Goal: Task Accomplishment & Management: Complete application form

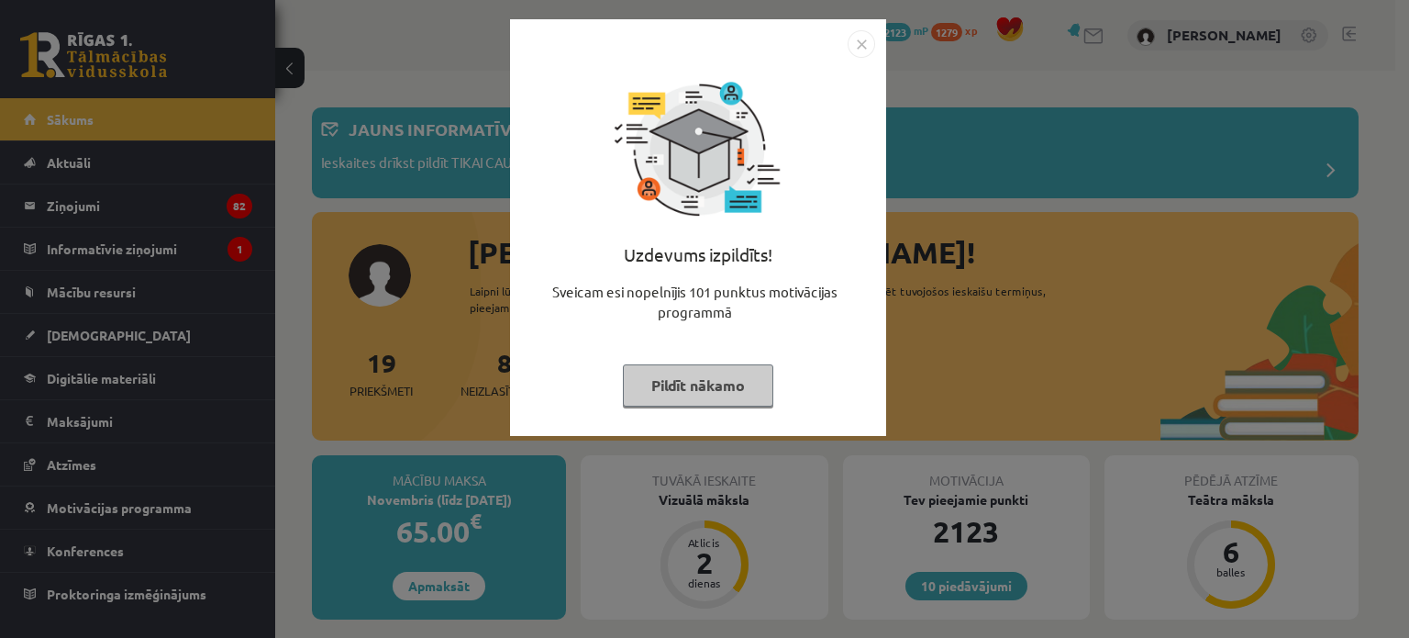
click at [863, 41] on img "Close" at bounding box center [862, 44] width 28 height 28
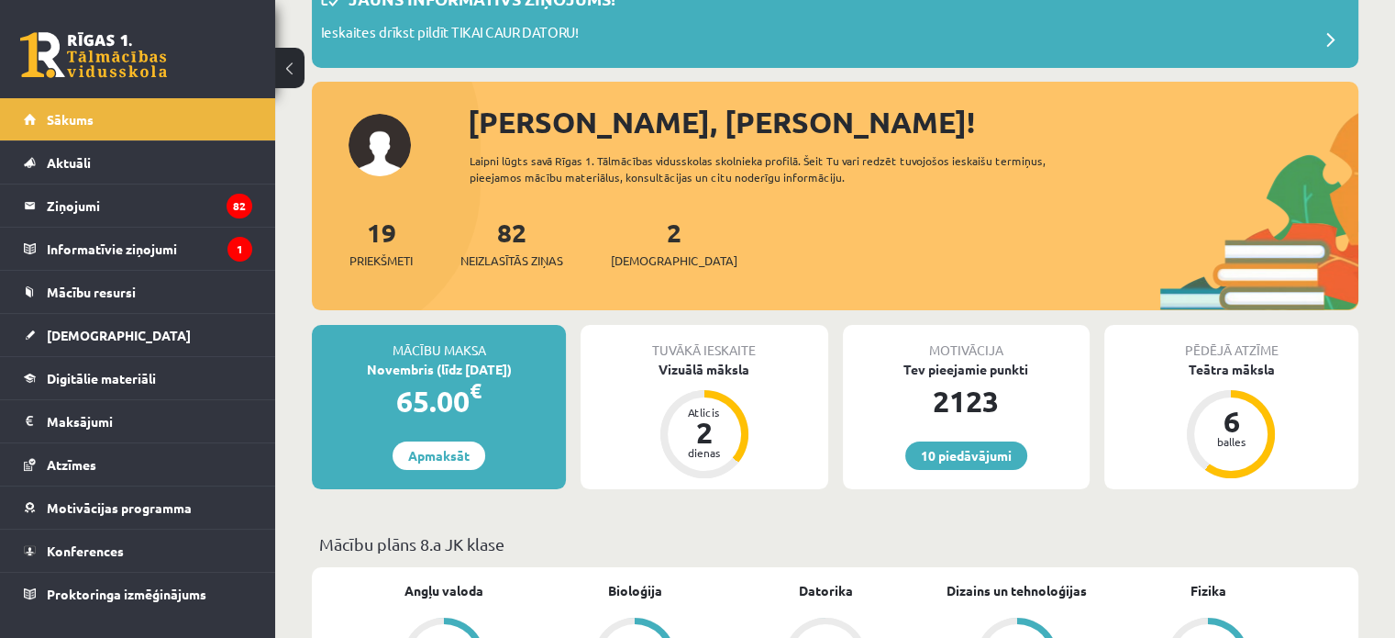
scroll to position [183, 0]
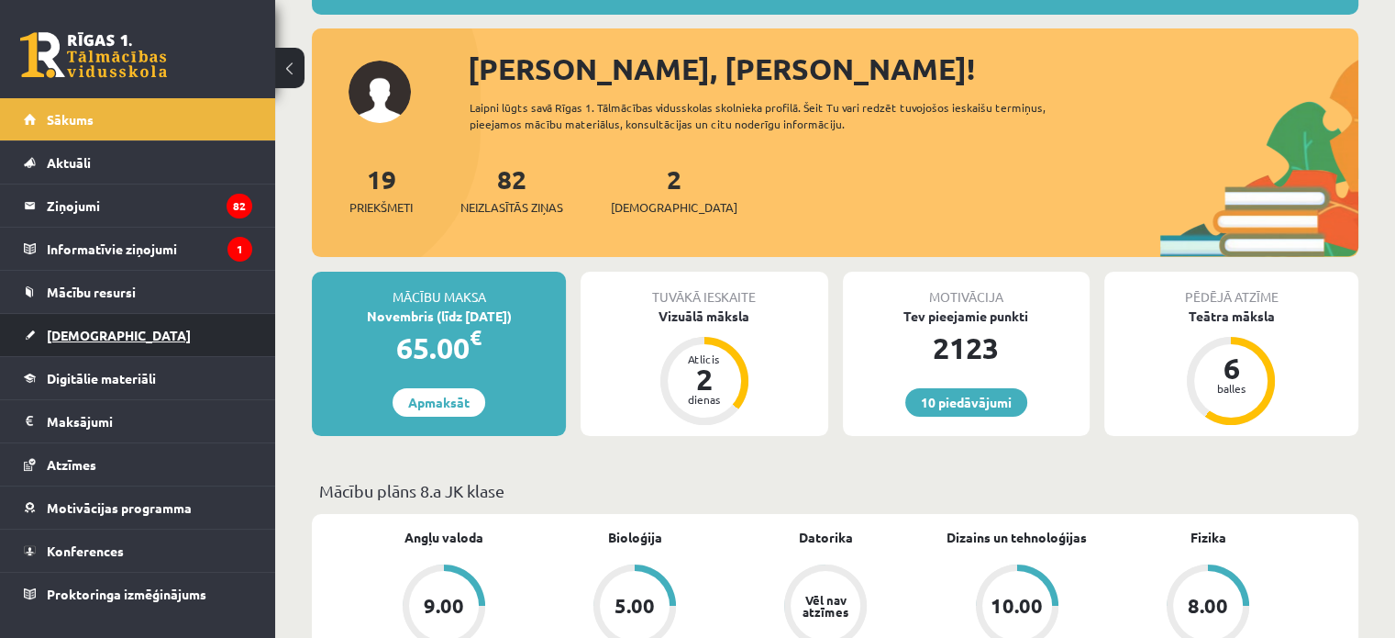
click at [98, 329] on span "[DEMOGRAPHIC_DATA]" at bounding box center [119, 335] width 144 height 17
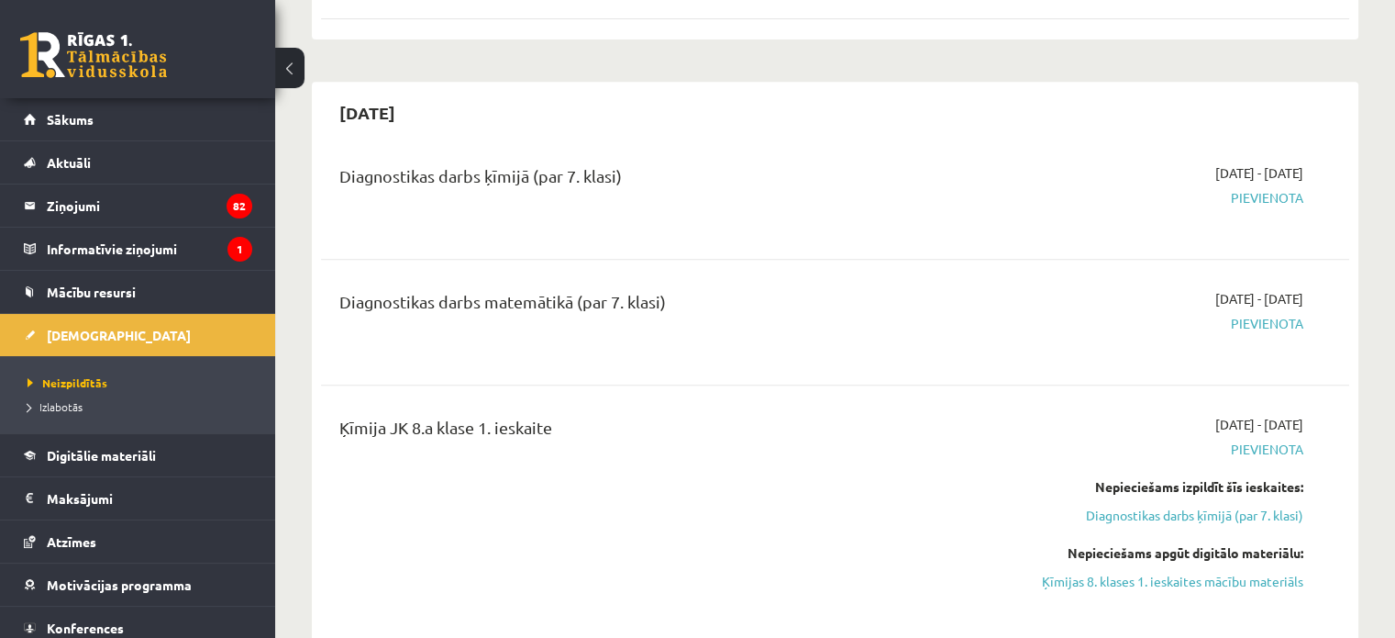
scroll to position [826, 0]
click at [1160, 578] on link "Ķīmijas 8. klases 1. ieskaites mācību materiāls" at bounding box center [1152, 578] width 303 height 19
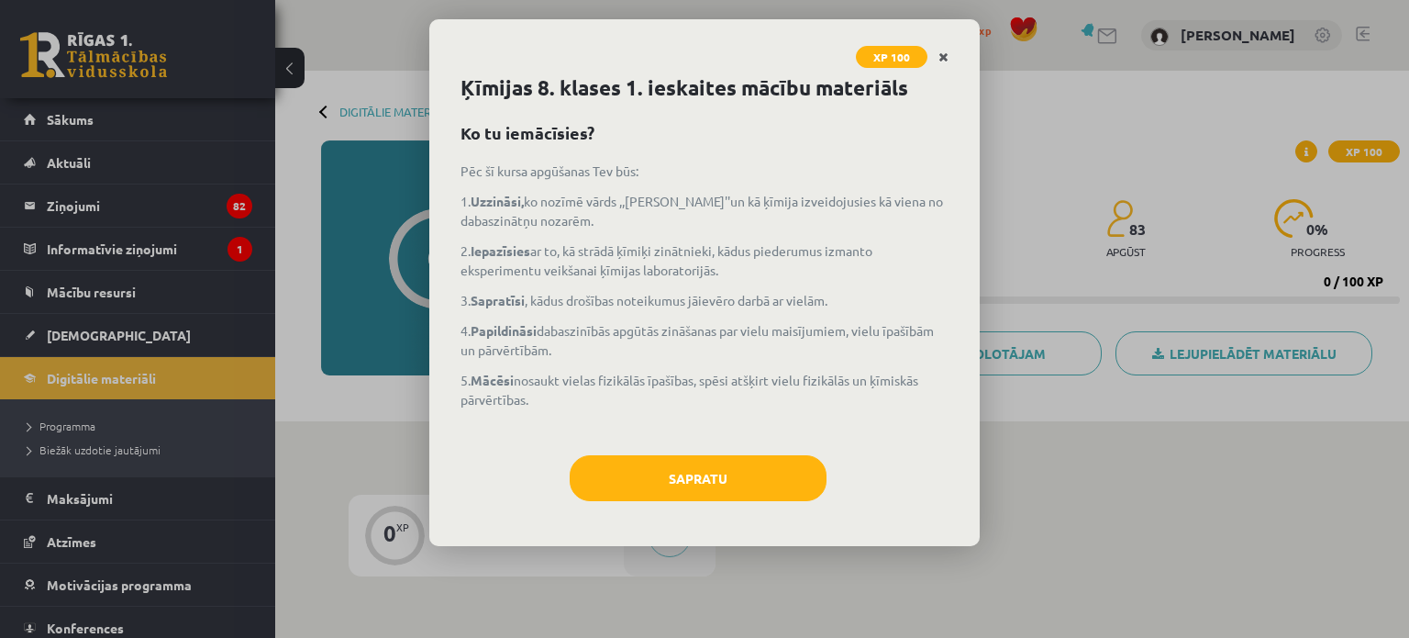
drag, startPoint x: 917, startPoint y: 54, endPoint x: 928, endPoint y: 54, distance: 10.1
click at [919, 54] on span "XP 100" at bounding box center [892, 57] width 72 height 22
click at [935, 56] on link "Close" at bounding box center [944, 57] width 32 height 36
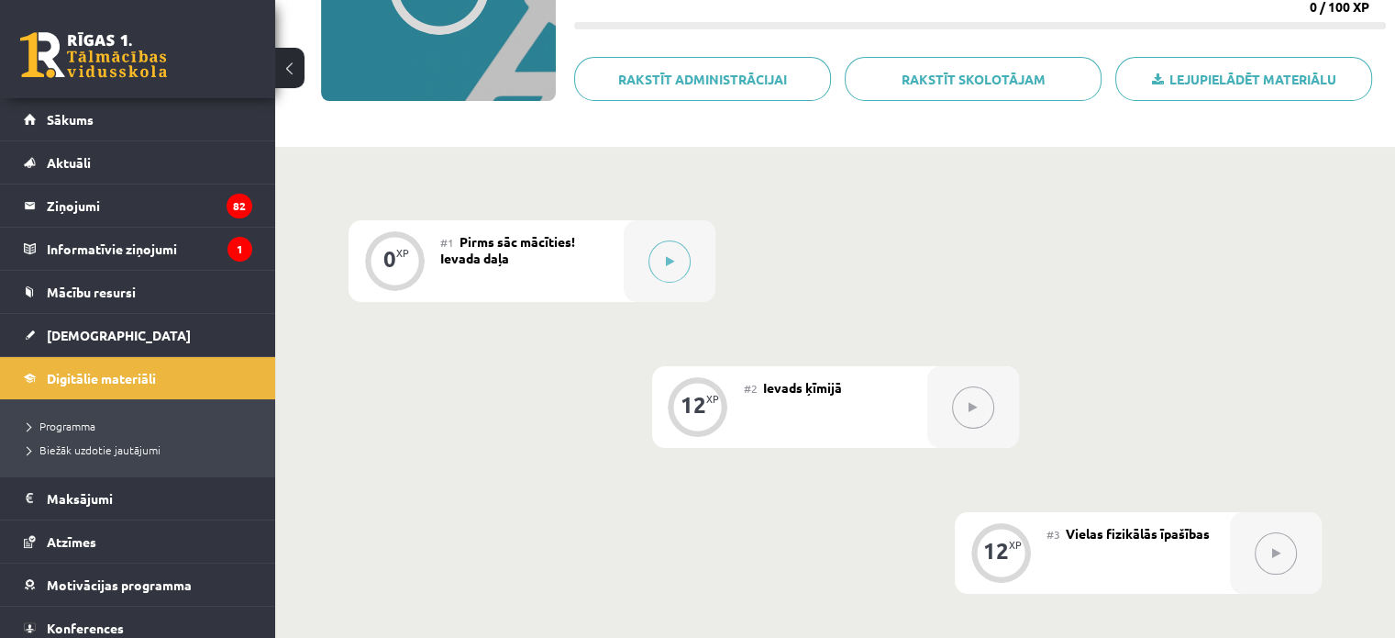
scroll to position [275, 0]
click at [988, 406] on button at bounding box center [973, 406] width 42 height 42
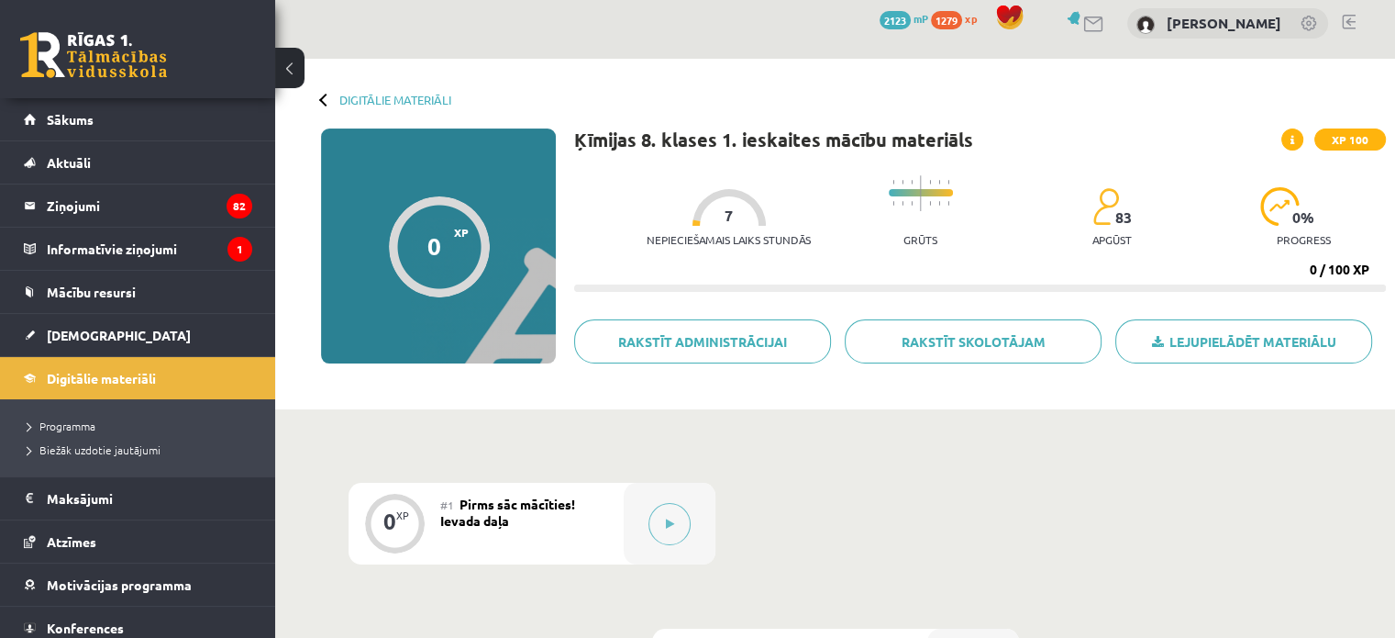
scroll to position [0, 0]
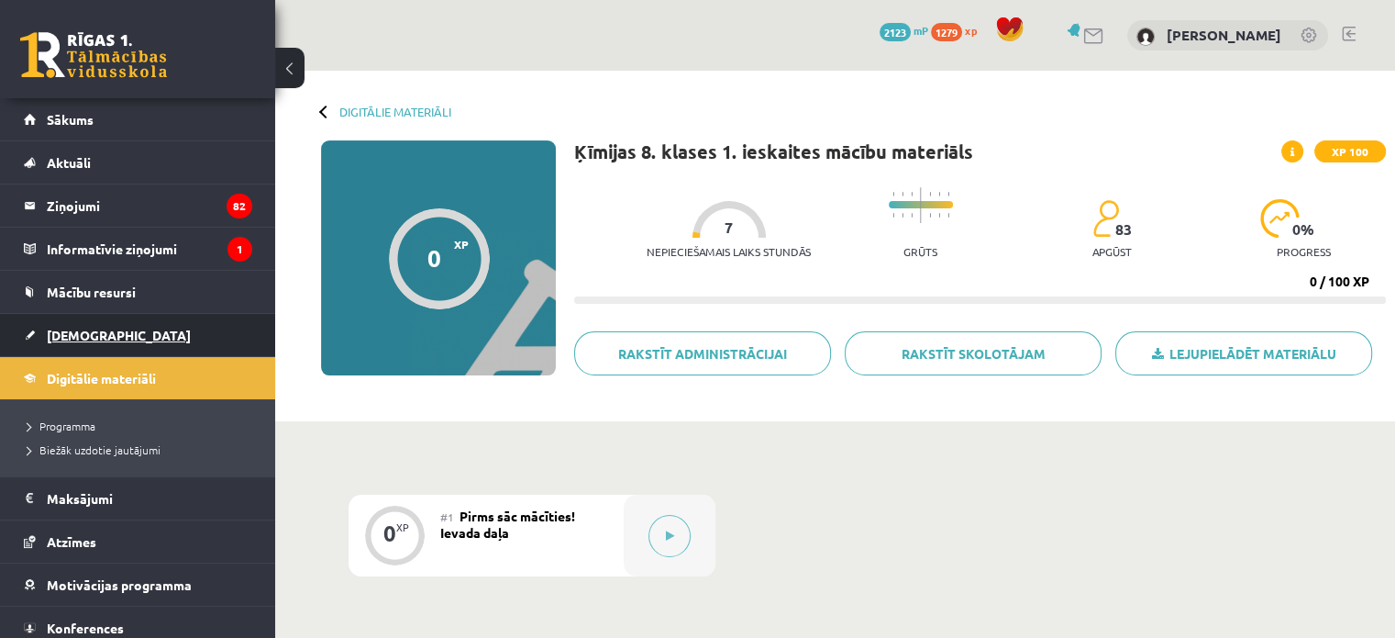
click at [89, 329] on span "[DEMOGRAPHIC_DATA]" at bounding box center [119, 335] width 144 height 17
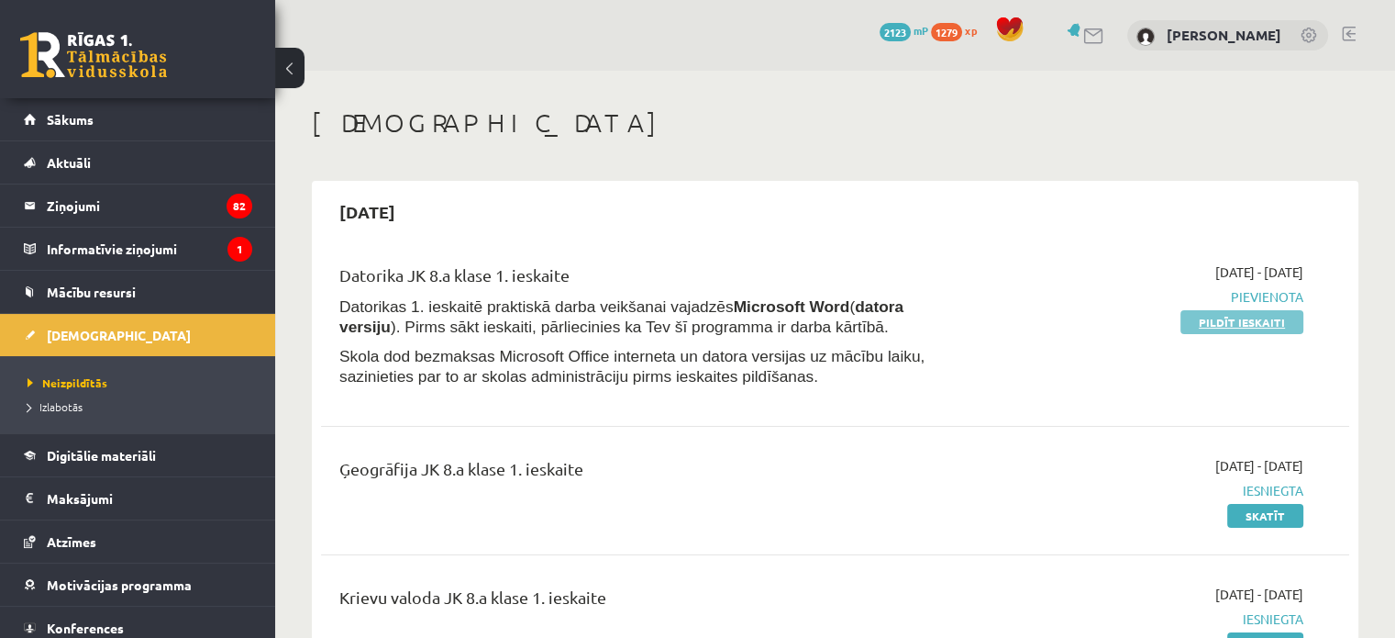
click at [1239, 319] on link "Pildīt ieskaiti" at bounding box center [1242, 322] width 123 height 24
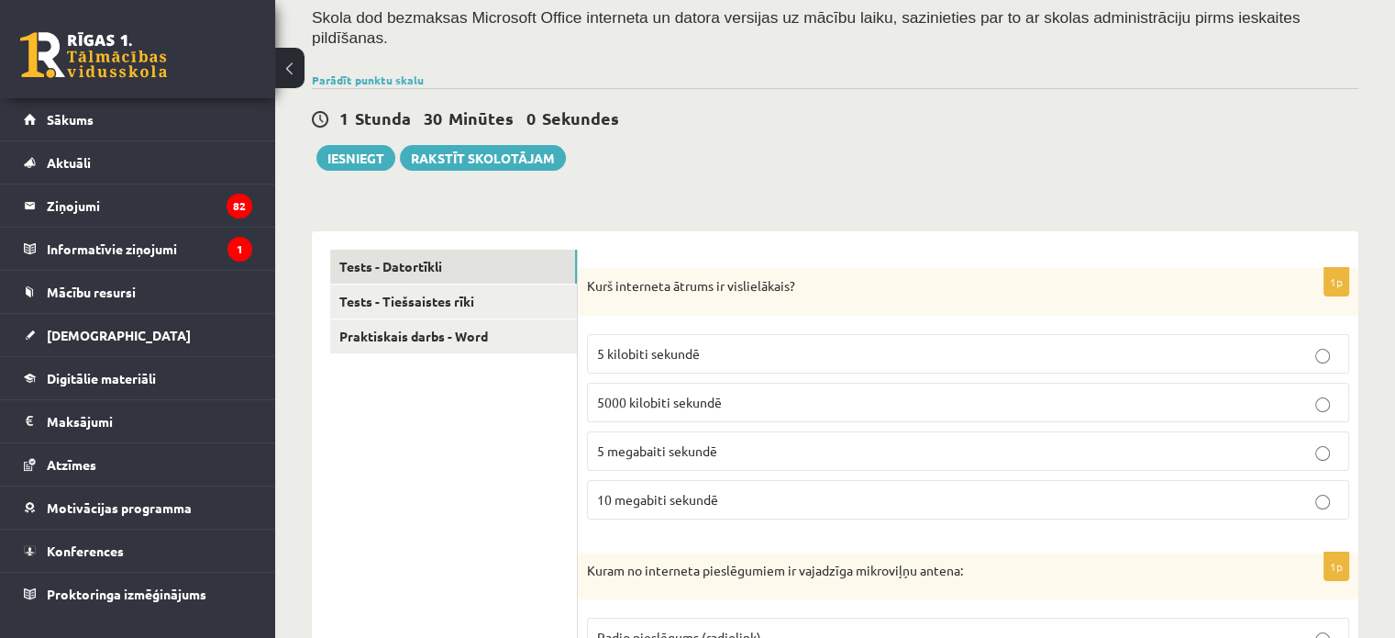
scroll to position [183, 0]
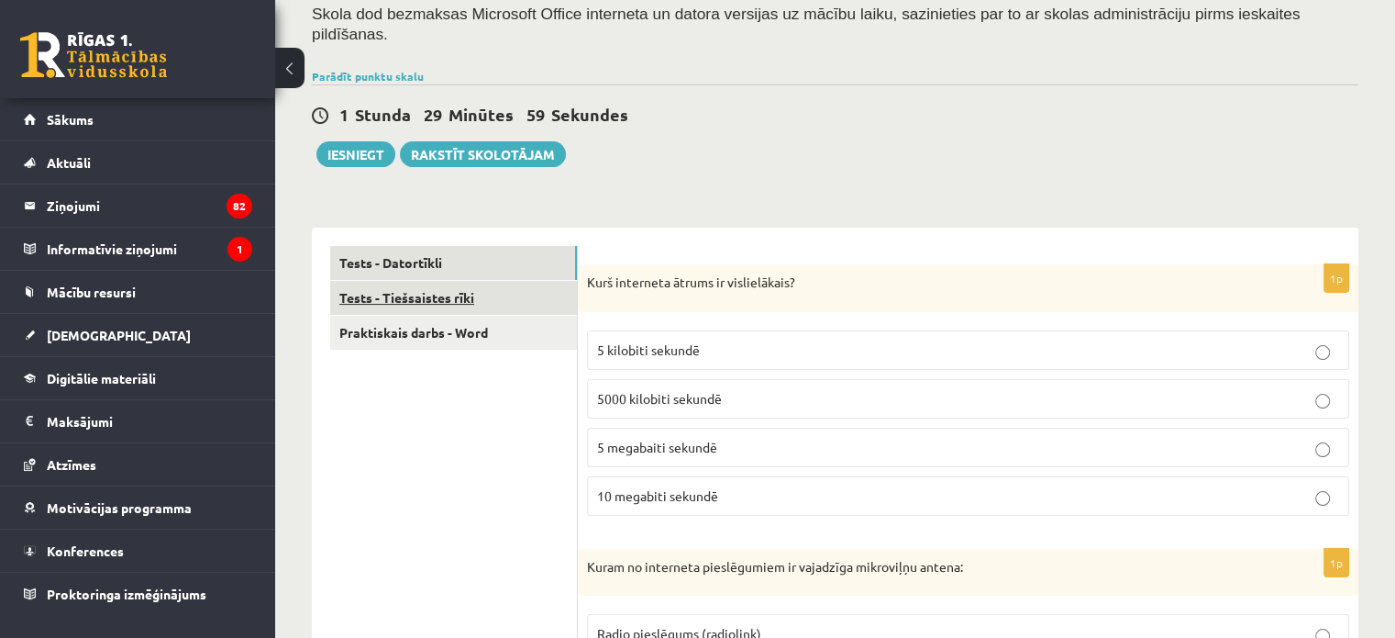
click at [432, 281] on link "Tests - Tiešsaistes rīki" at bounding box center [453, 298] width 247 height 34
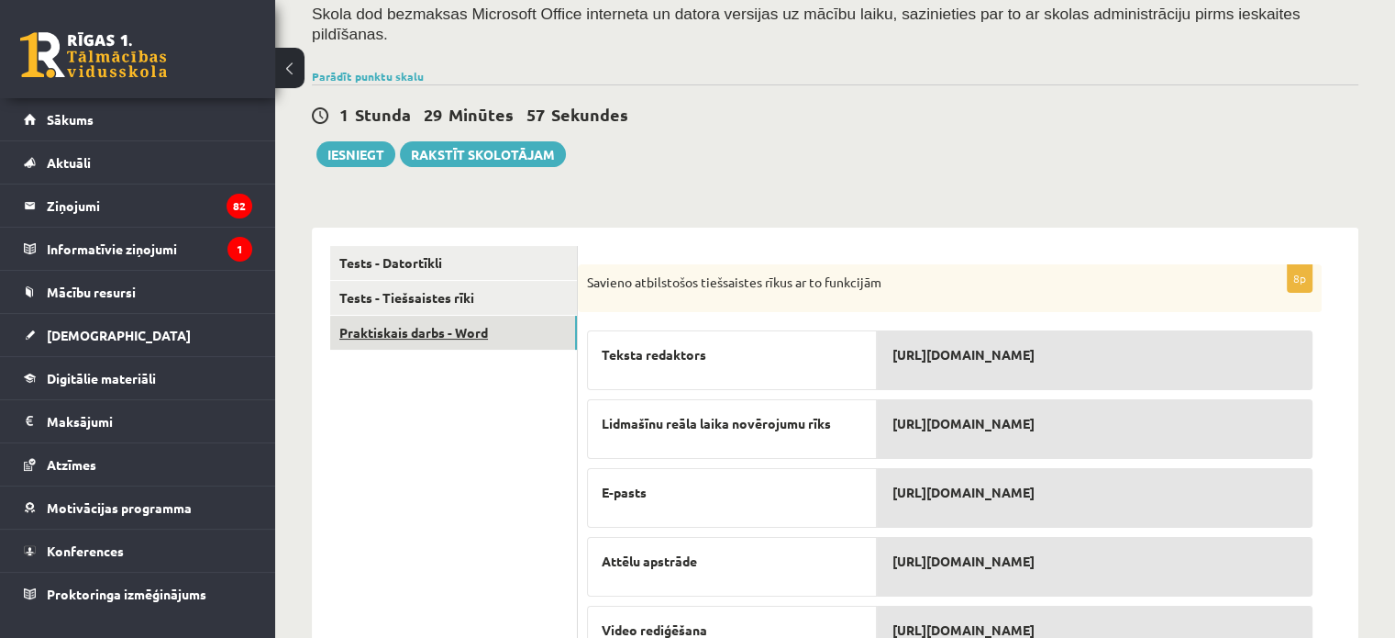
click at [431, 316] on link "Praktiskais darbs - Word" at bounding box center [453, 333] width 247 height 34
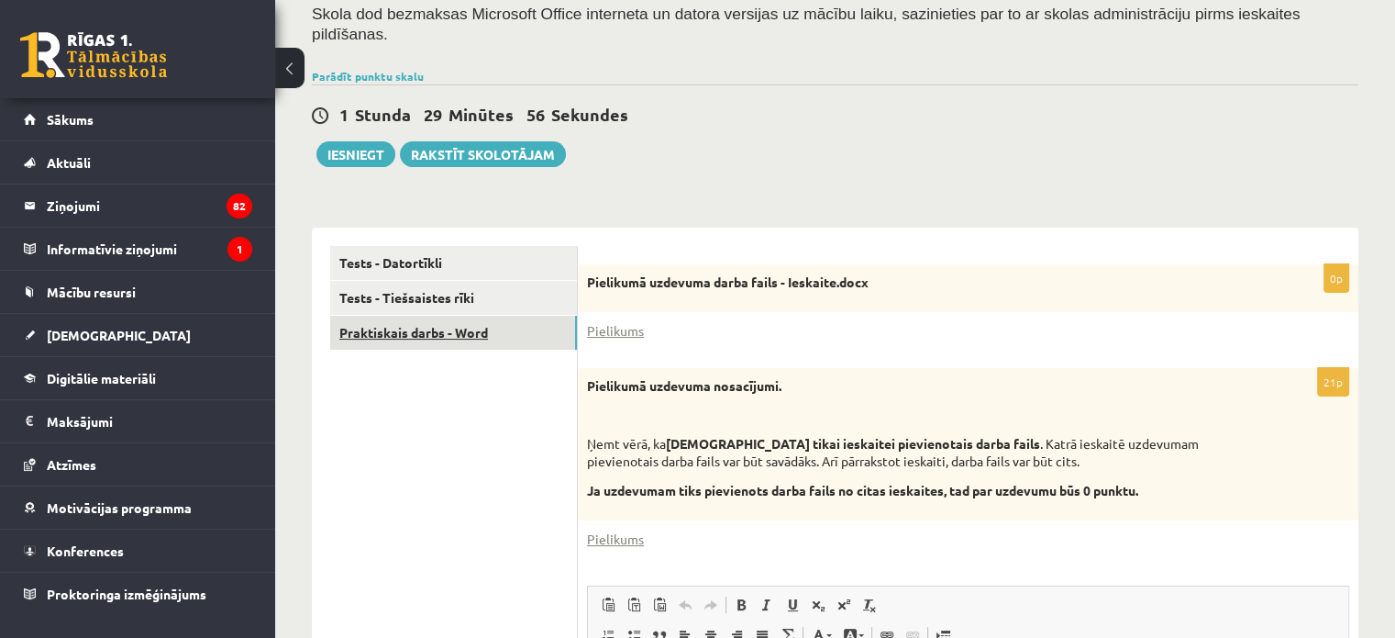
scroll to position [0, 0]
click at [455, 246] on link "Tests - Datortīkli" at bounding box center [453, 263] width 247 height 34
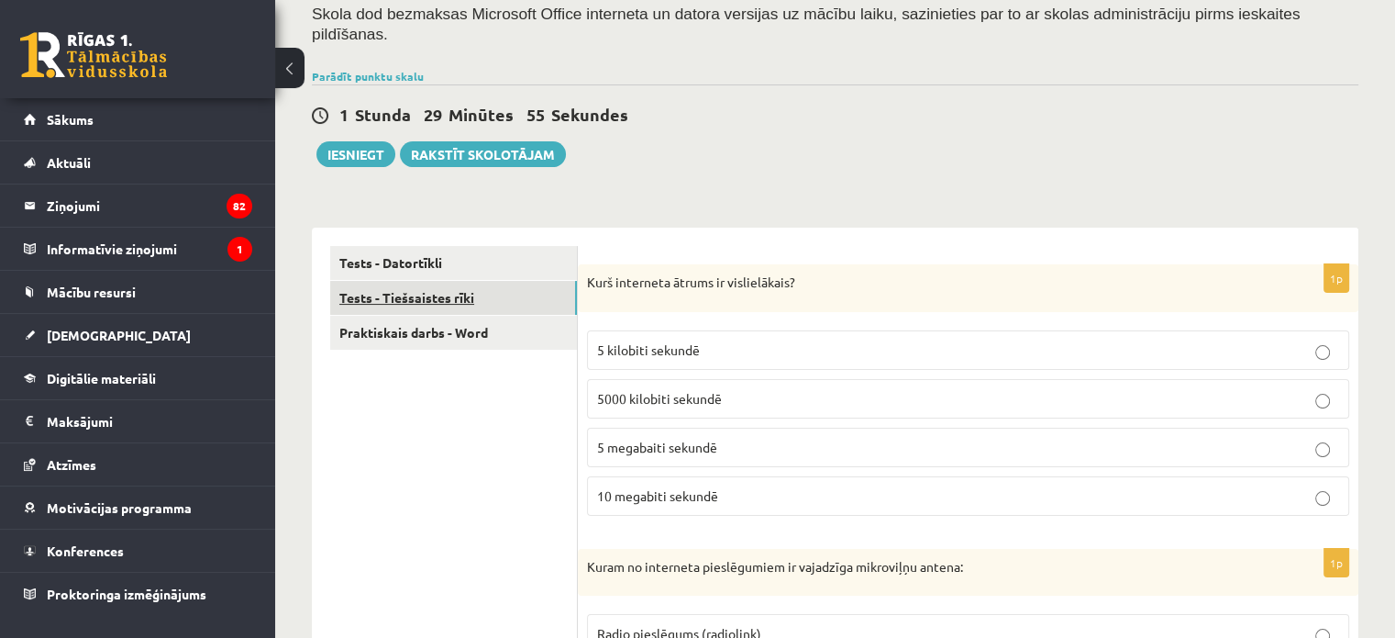
click at [462, 281] on link "Tests - Tiešsaistes rīki" at bounding box center [453, 298] width 247 height 34
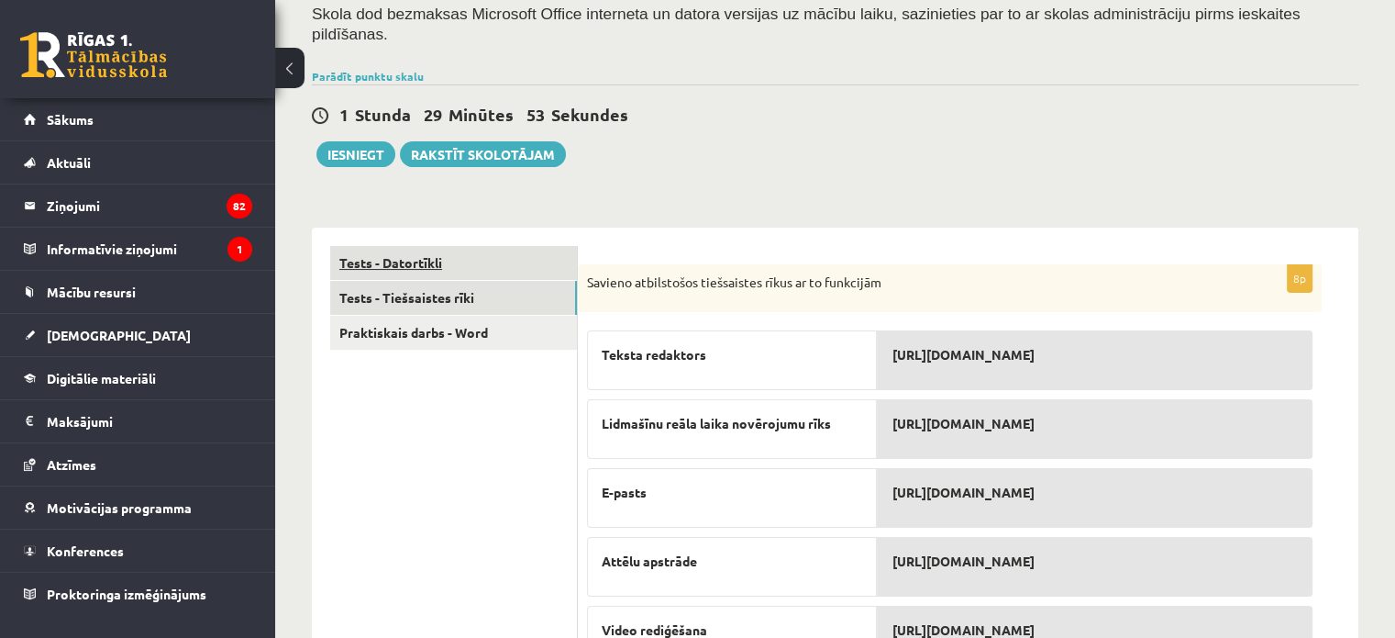
click at [463, 246] on link "Tests - Datortīkli" at bounding box center [453, 263] width 247 height 34
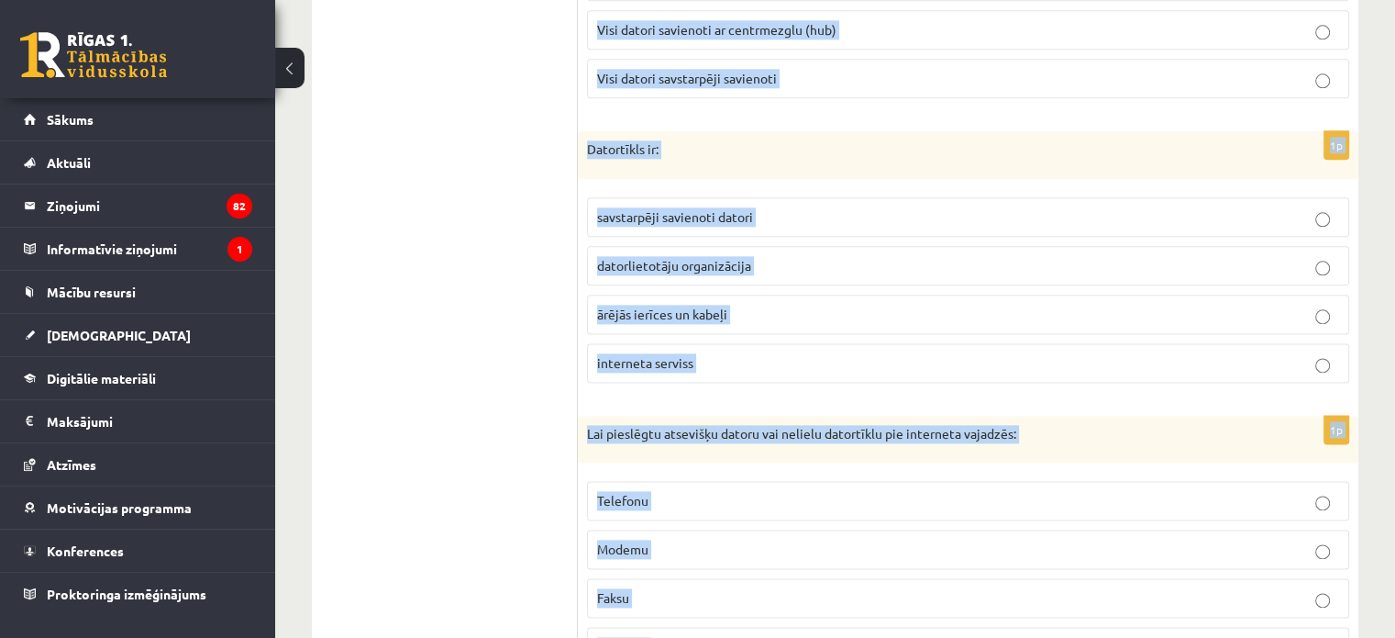
scroll to position [2350, 0]
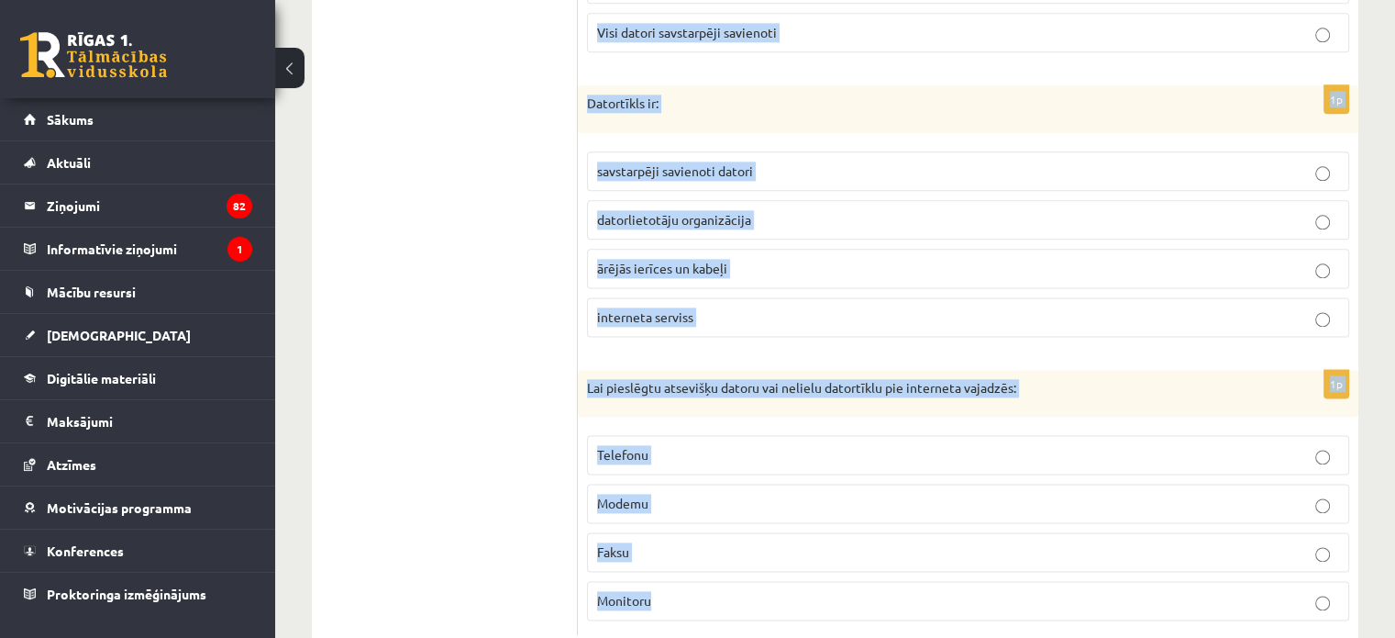
drag, startPoint x: 583, startPoint y: 238, endPoint x: 1095, endPoint y: 497, distance: 574.0
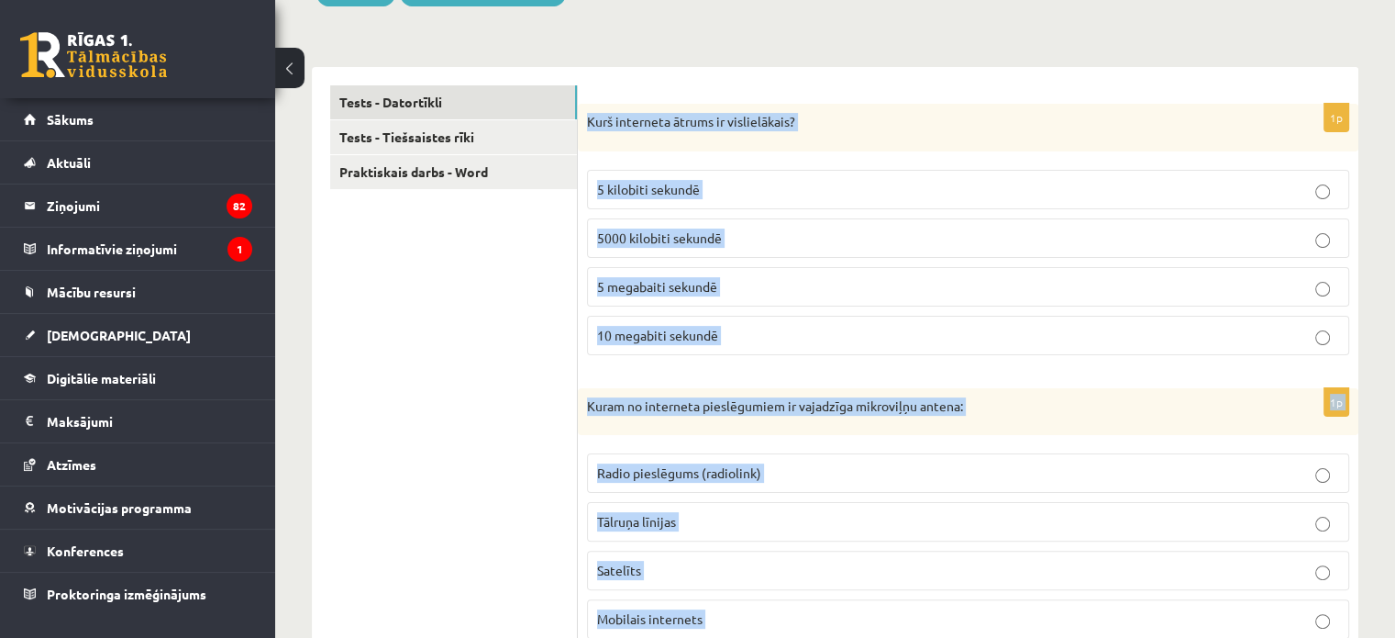
scroll to position [332, 0]
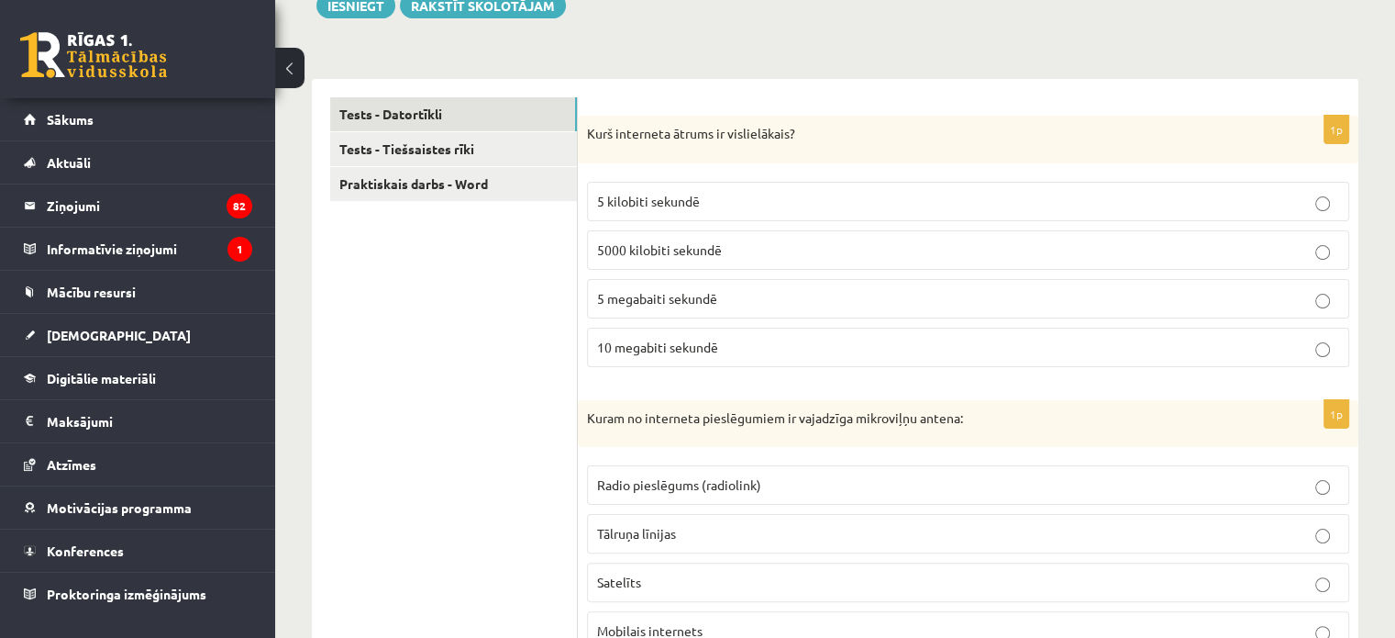
click at [763, 289] on p "5 megabaiti sekundē" at bounding box center [968, 298] width 742 height 19
click at [672, 475] on p "Radio pieslēgums (radiolink)" at bounding box center [968, 484] width 742 height 19
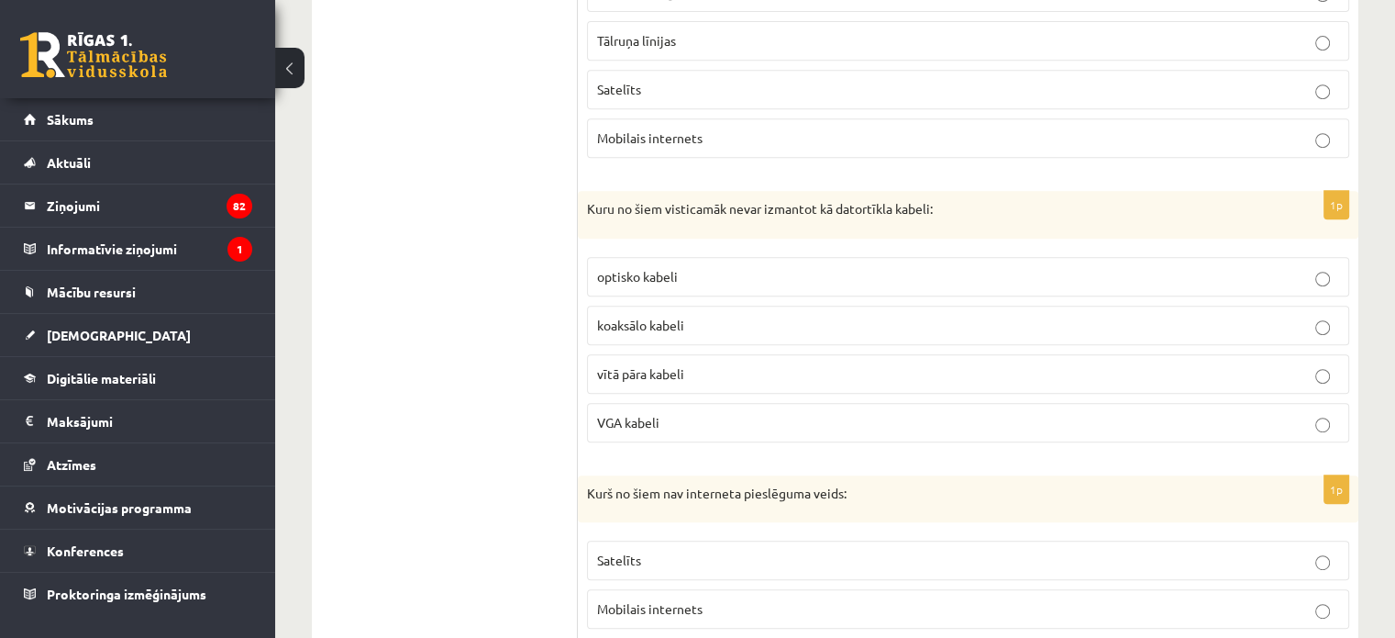
scroll to position [883, 0]
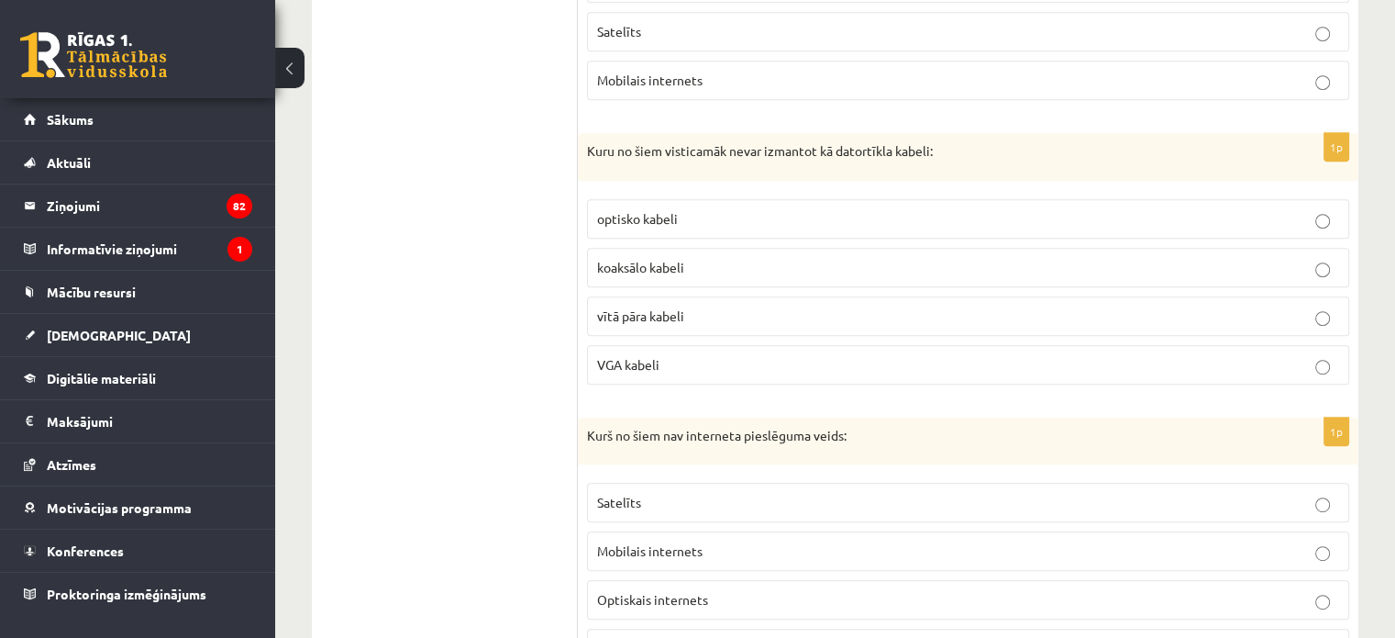
click at [791, 355] on p "VGA kabeli" at bounding box center [968, 364] width 742 height 19
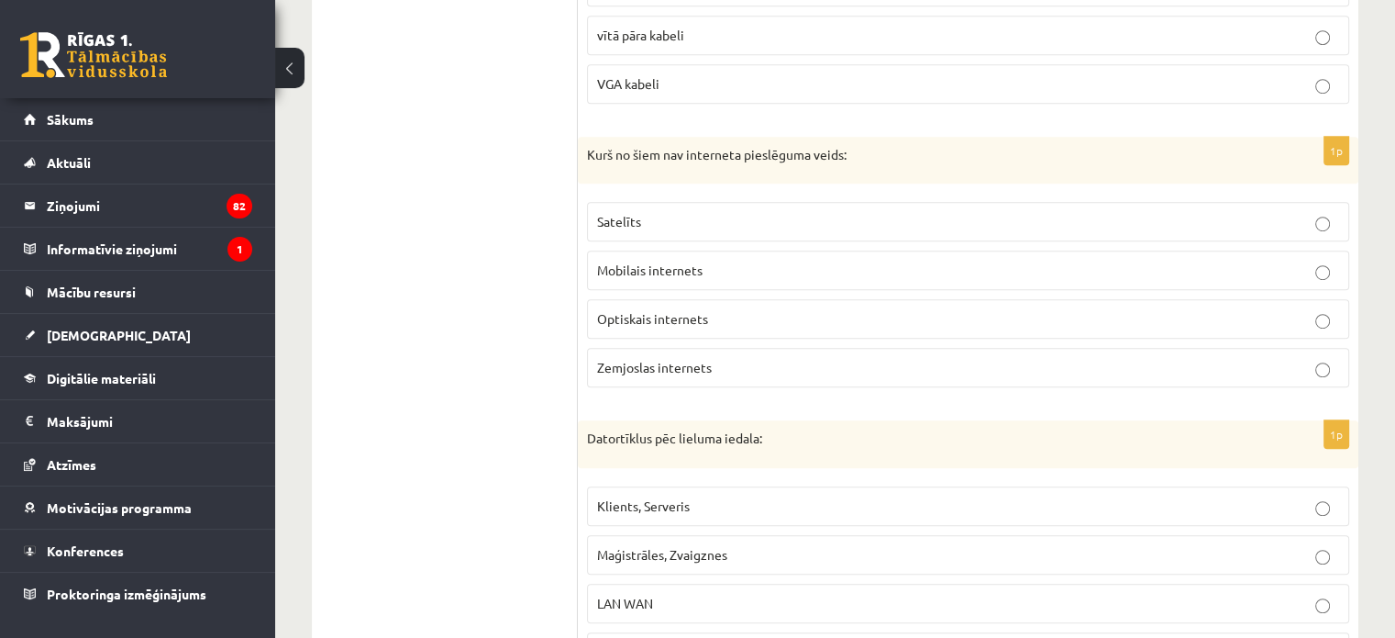
scroll to position [1250, 0]
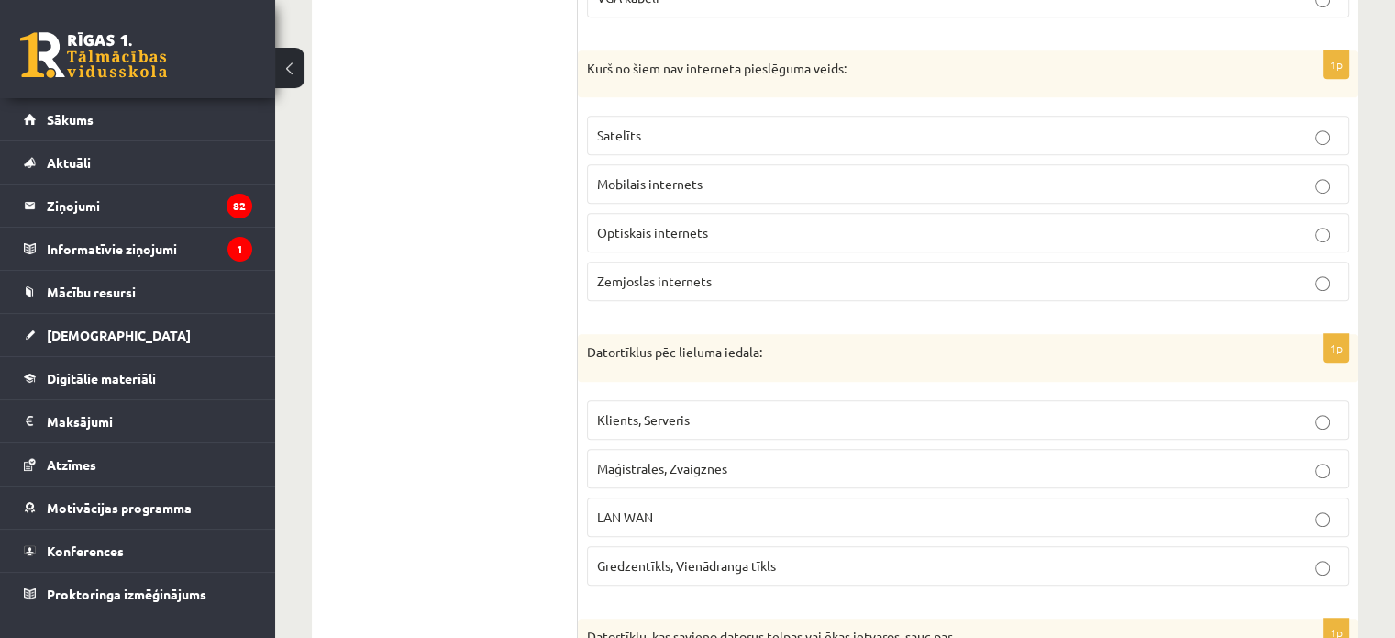
click at [732, 261] on label "Zemjoslas internets" at bounding box center [968, 280] width 762 height 39
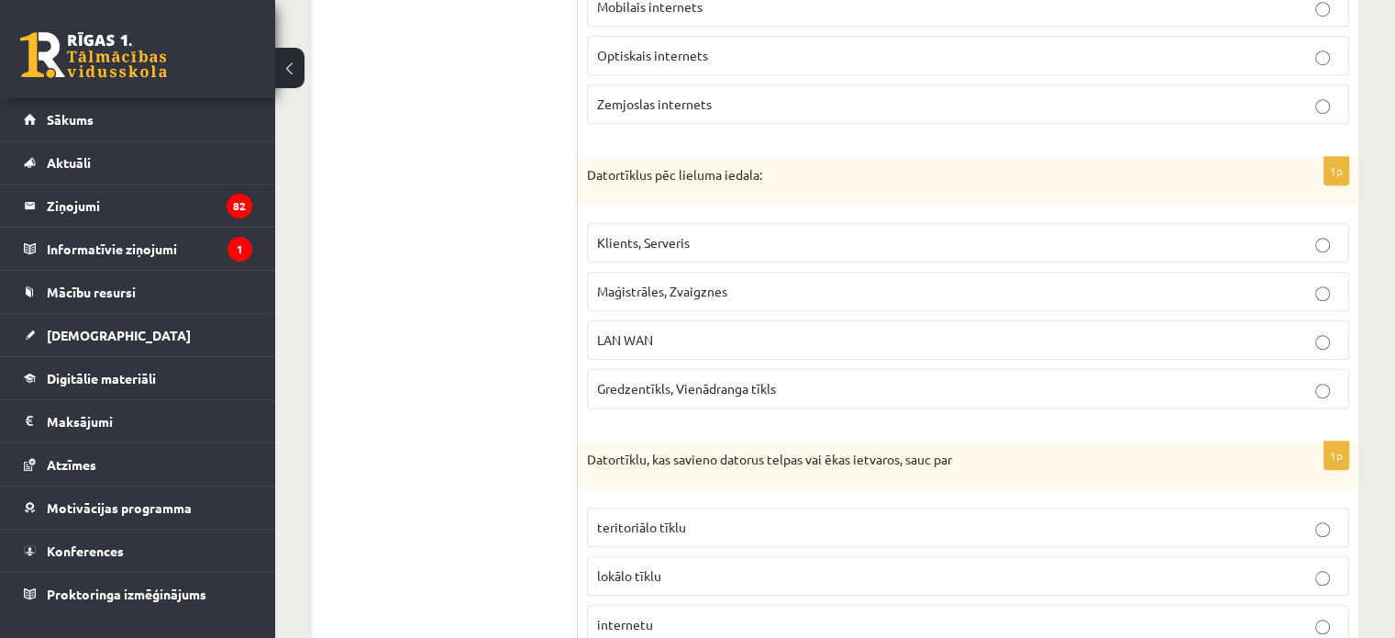
scroll to position [1433, 0]
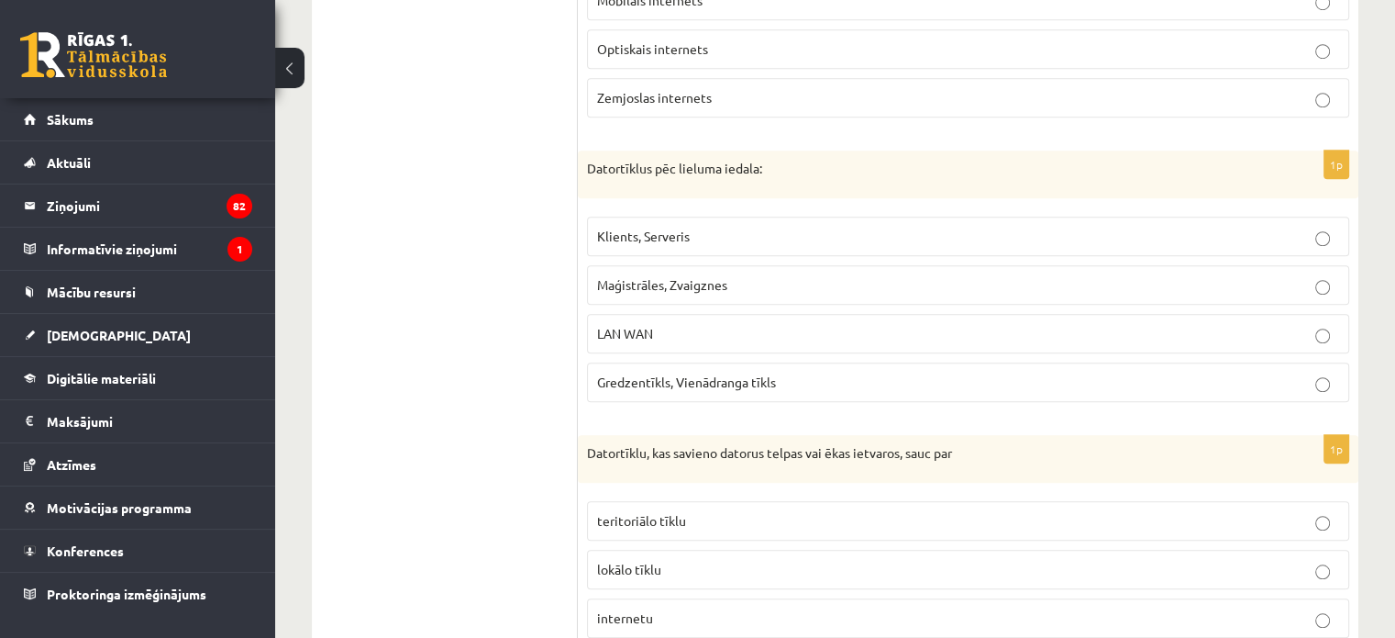
click at [887, 314] on label "LAN WAN" at bounding box center [968, 333] width 762 height 39
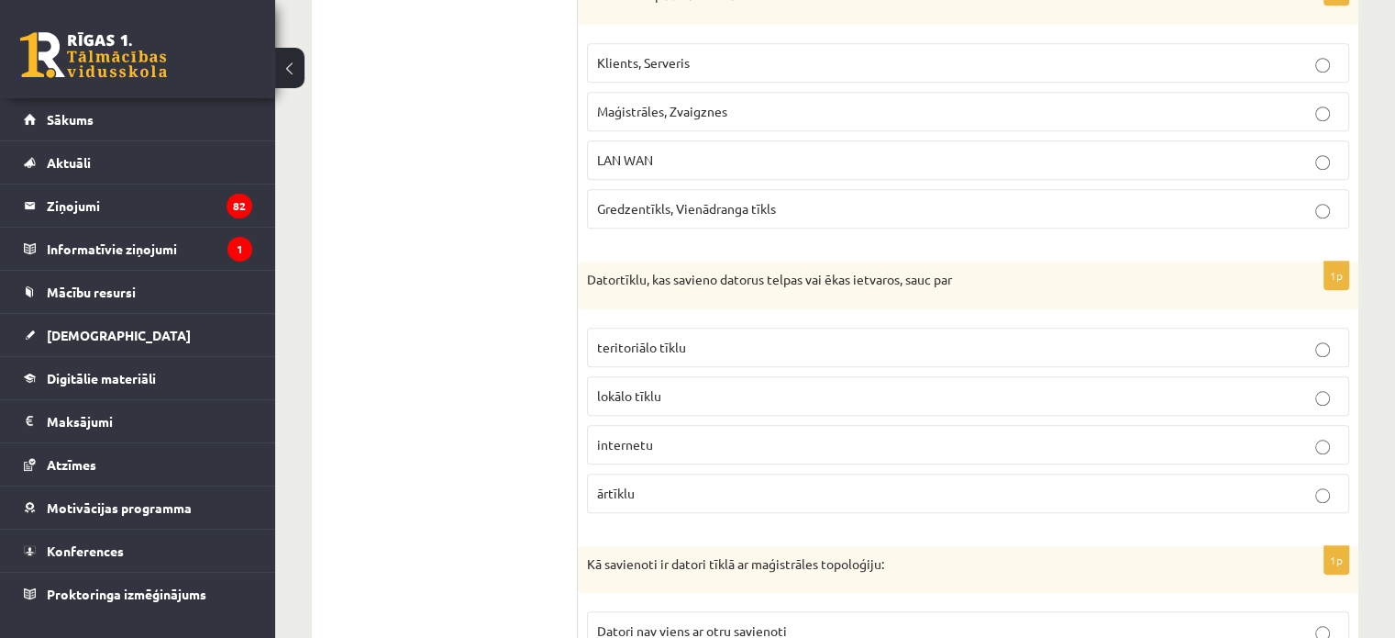
scroll to position [1708, 0]
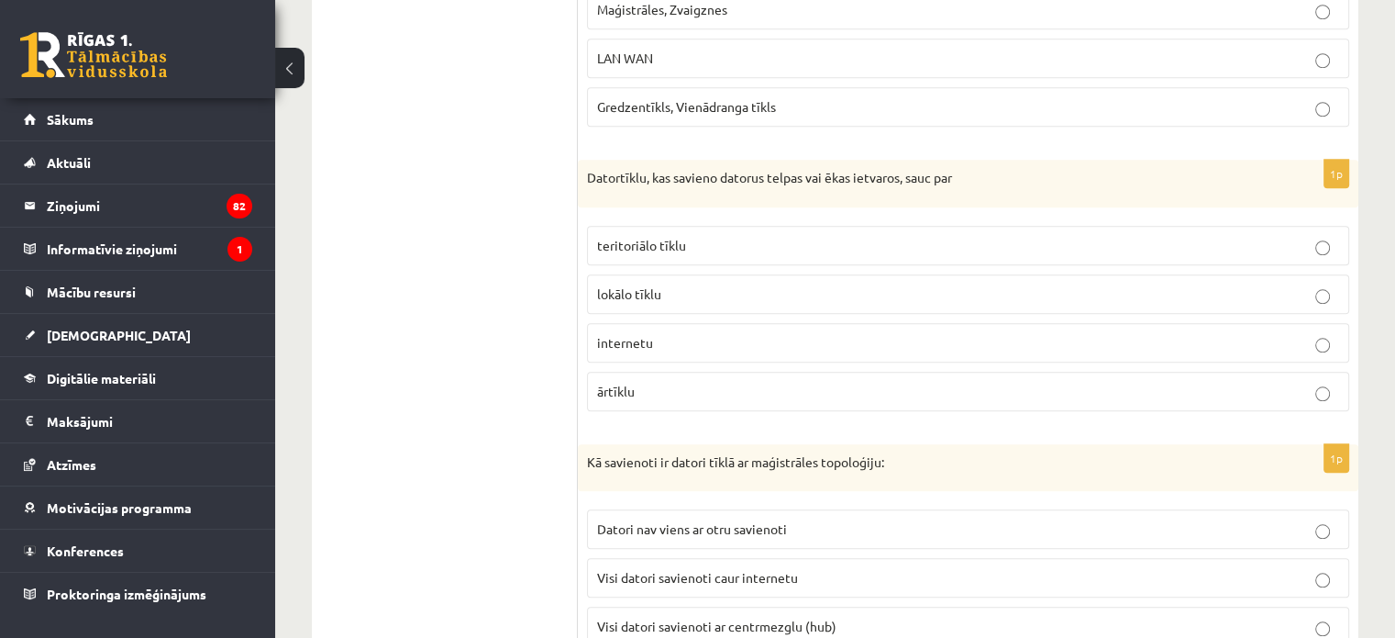
click at [851, 274] on label "lokālo tīklu" at bounding box center [968, 293] width 762 height 39
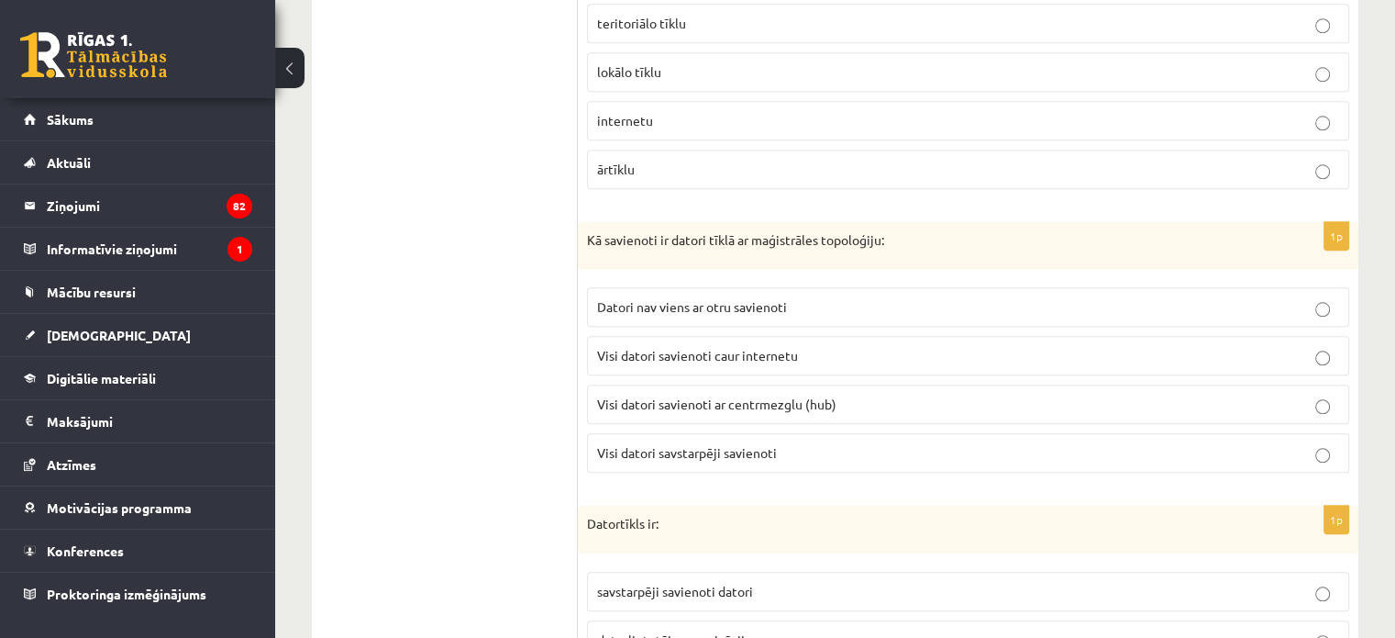
scroll to position [1984, 0]
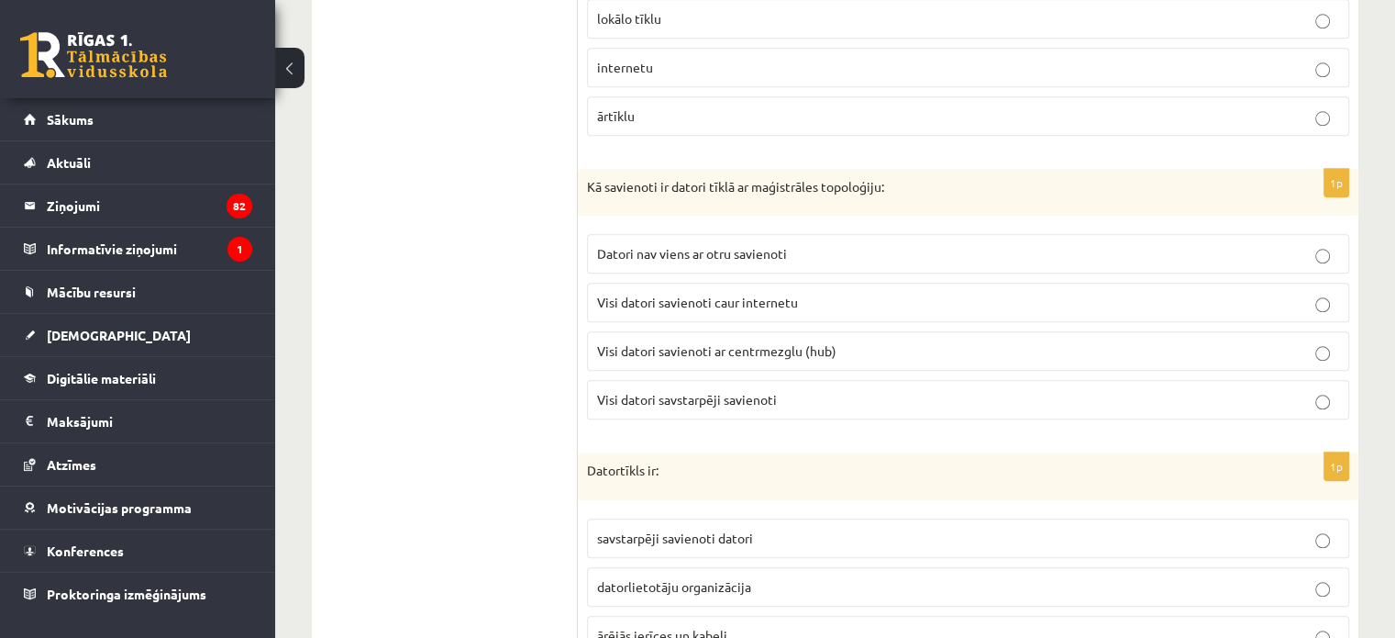
click at [745, 391] on span "Visi datori savstarpēji savienoti" at bounding box center [687, 399] width 180 height 17
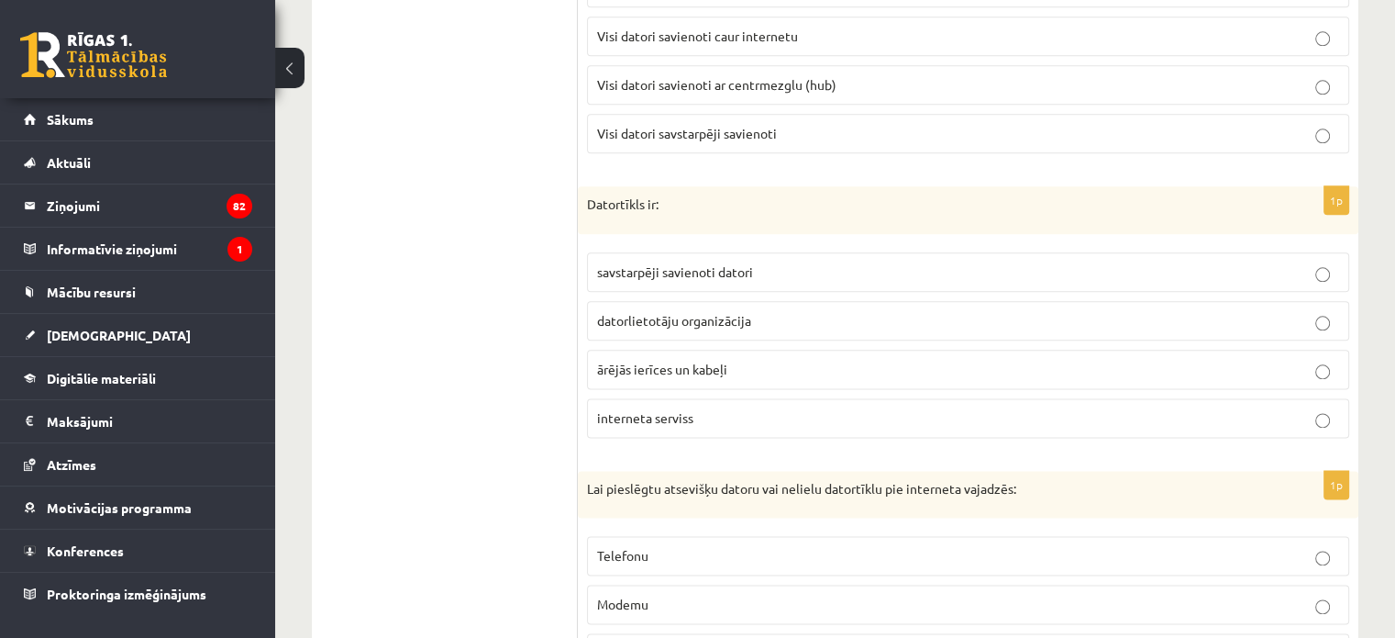
scroll to position [2259, 0]
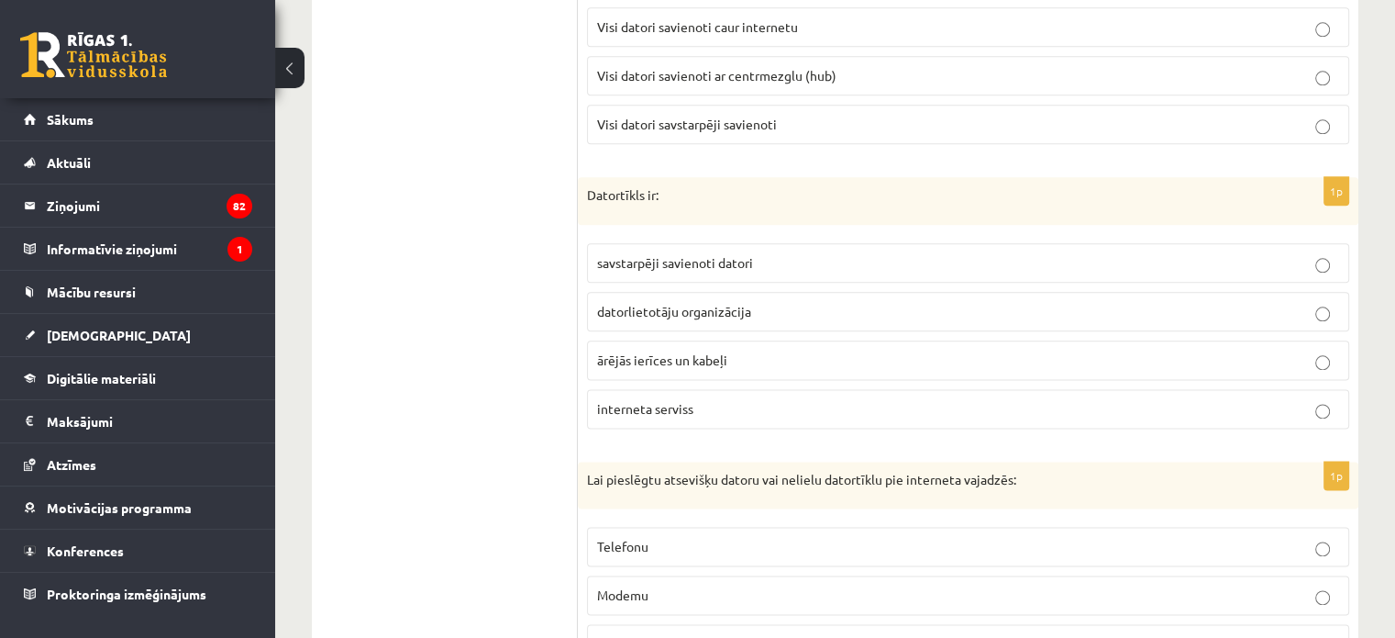
click at [670, 253] on p "savstarpēji savienoti datori" at bounding box center [968, 262] width 742 height 19
click at [790, 243] on label "savstarpēji savienoti datori" at bounding box center [968, 262] width 762 height 39
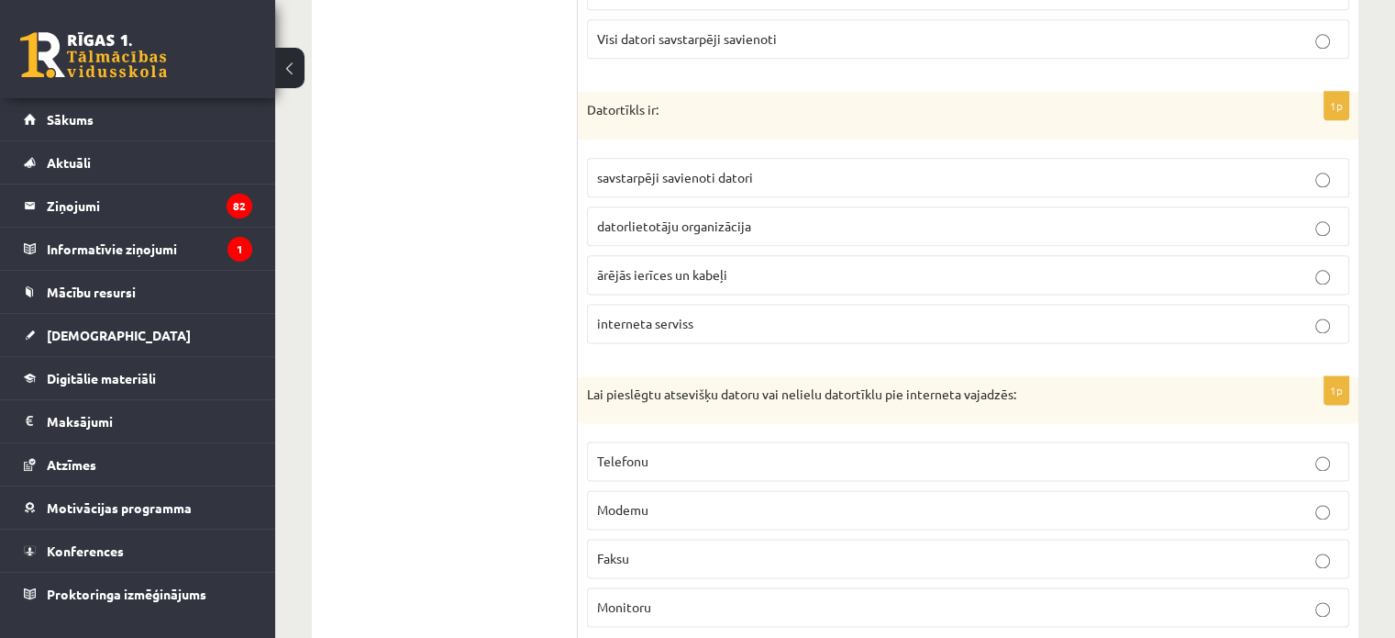
scroll to position [2350, 0]
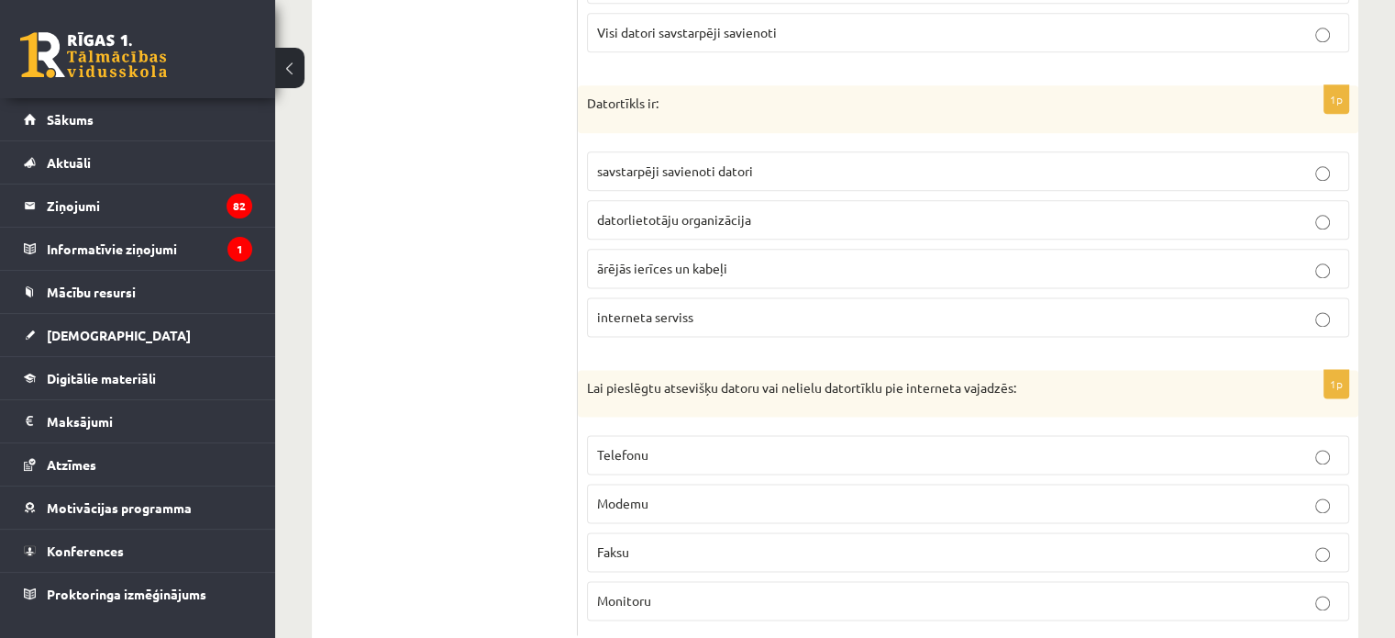
click at [653, 483] on label "Modemu" at bounding box center [968, 502] width 762 height 39
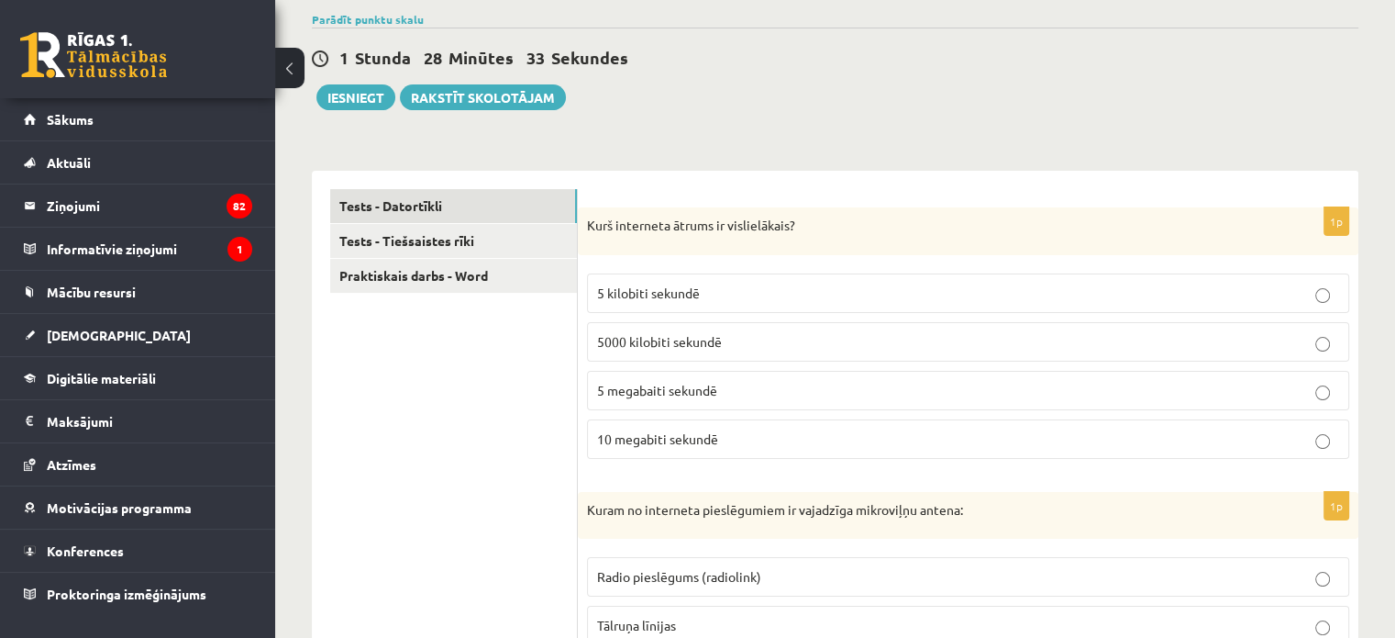
scroll to position [0, 0]
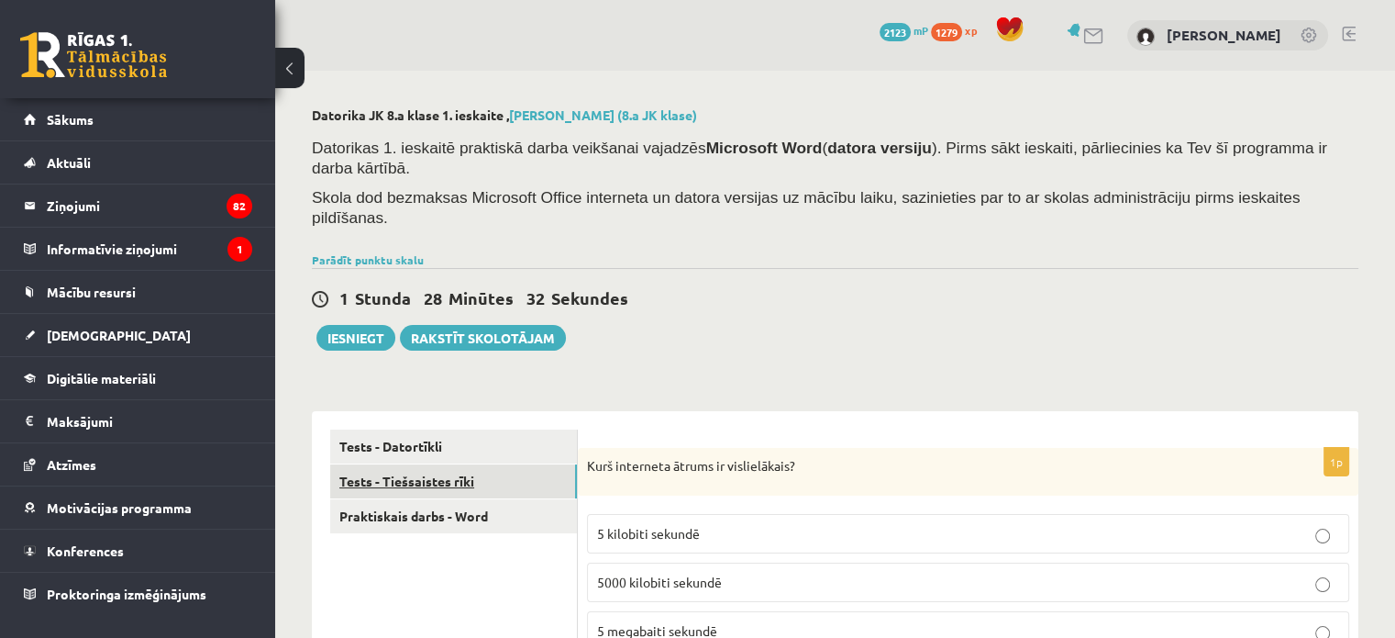
click at [424, 464] on link "Tests - Tiešsaistes rīki" at bounding box center [453, 481] width 247 height 34
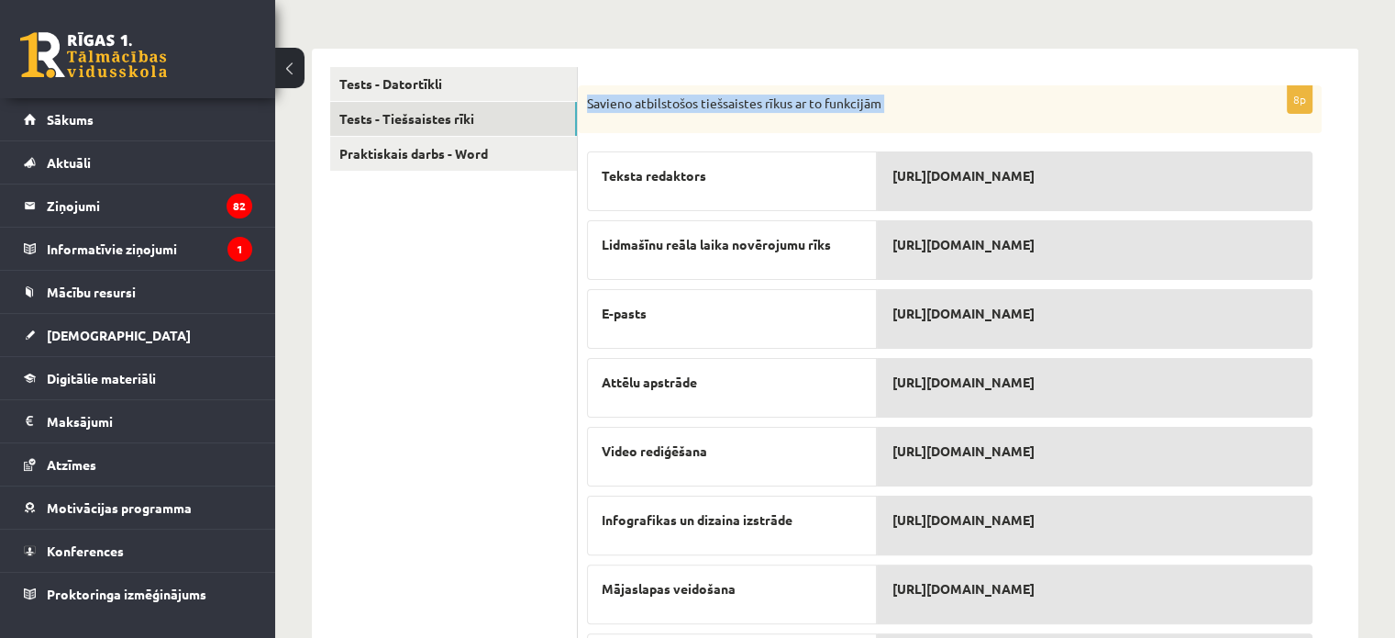
scroll to position [439, 0]
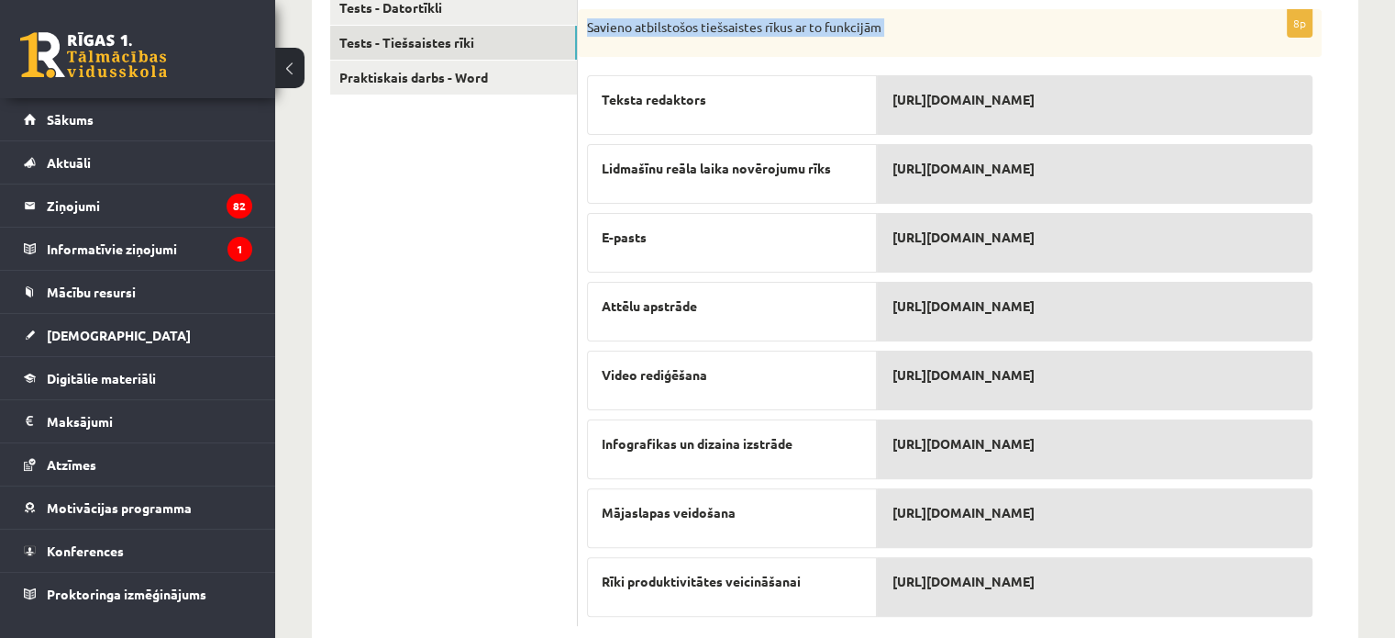
drag, startPoint x: 588, startPoint y: 261, endPoint x: 1240, endPoint y: 517, distance: 700.4
click at [1240, 517] on div "8p Savieno atbilstošos tiešsaistes rīkus ar to funkcijām Teksta redaktors Lidma…" at bounding box center [950, 317] width 744 height 617
click at [526, 457] on ul "Tests - Datortīkli Tests - Tiešsaistes rīki Praktiskais darbs - Word" at bounding box center [454, 308] width 248 height 635
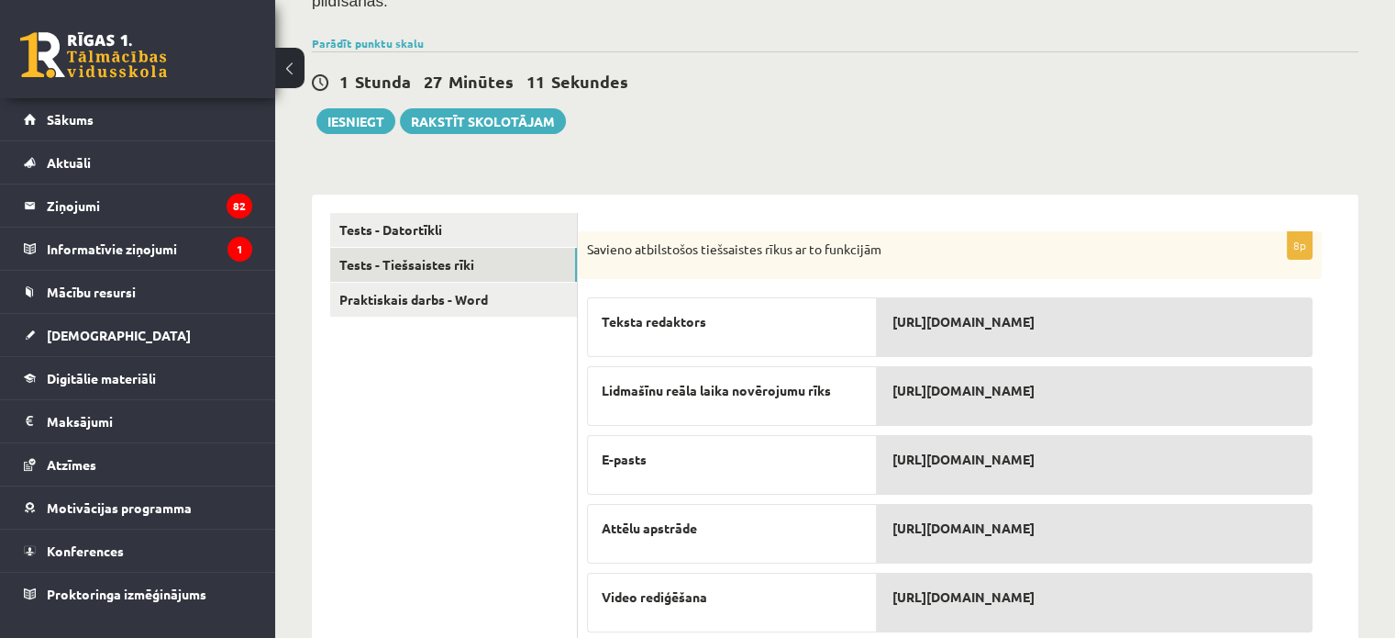
scroll to position [163, 0]
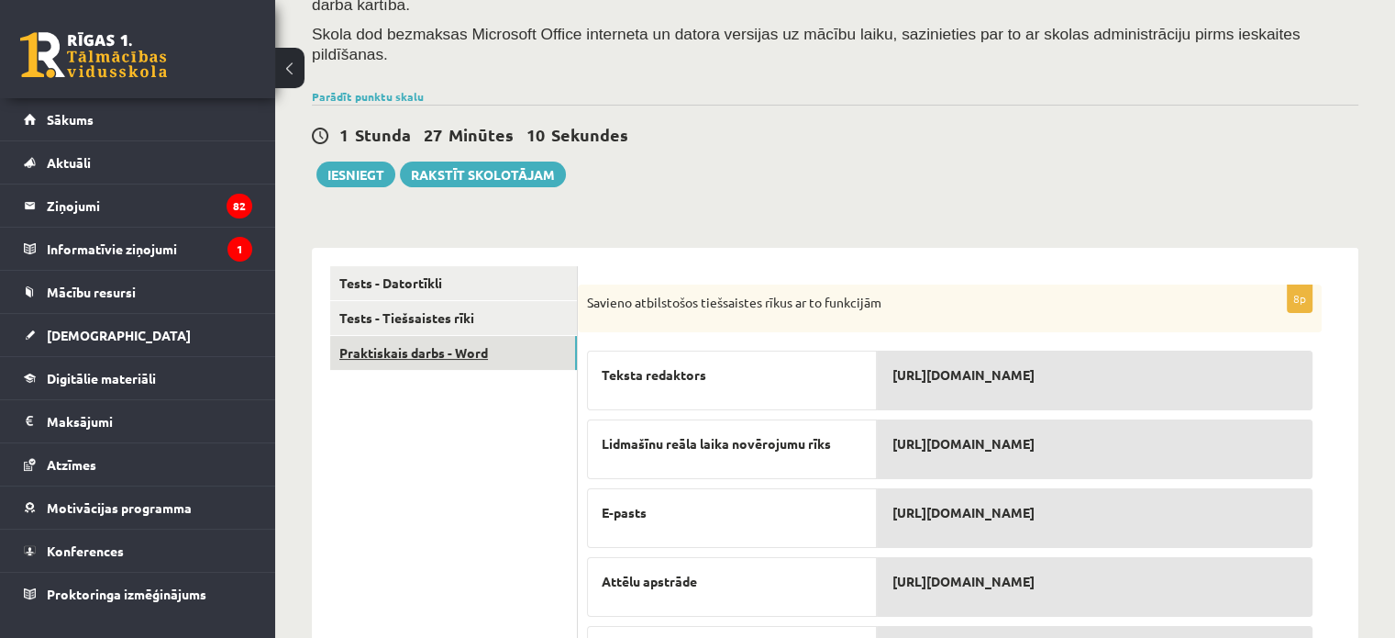
click at [405, 336] on link "Praktiskais darbs - Word" at bounding box center [453, 353] width 247 height 34
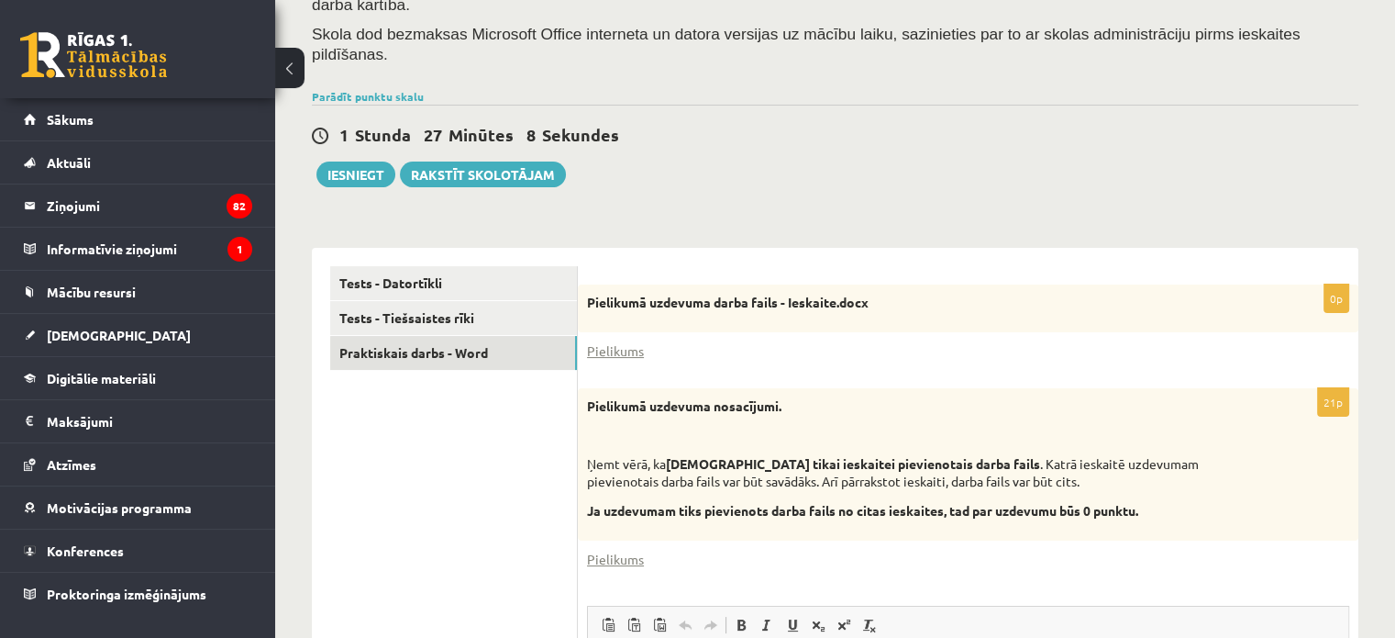
scroll to position [0, 0]
click at [615, 341] on link "Pielikums" at bounding box center [615, 350] width 57 height 19
click at [1266, 229] on div "**********" at bounding box center [835, 617] width 1047 height 776
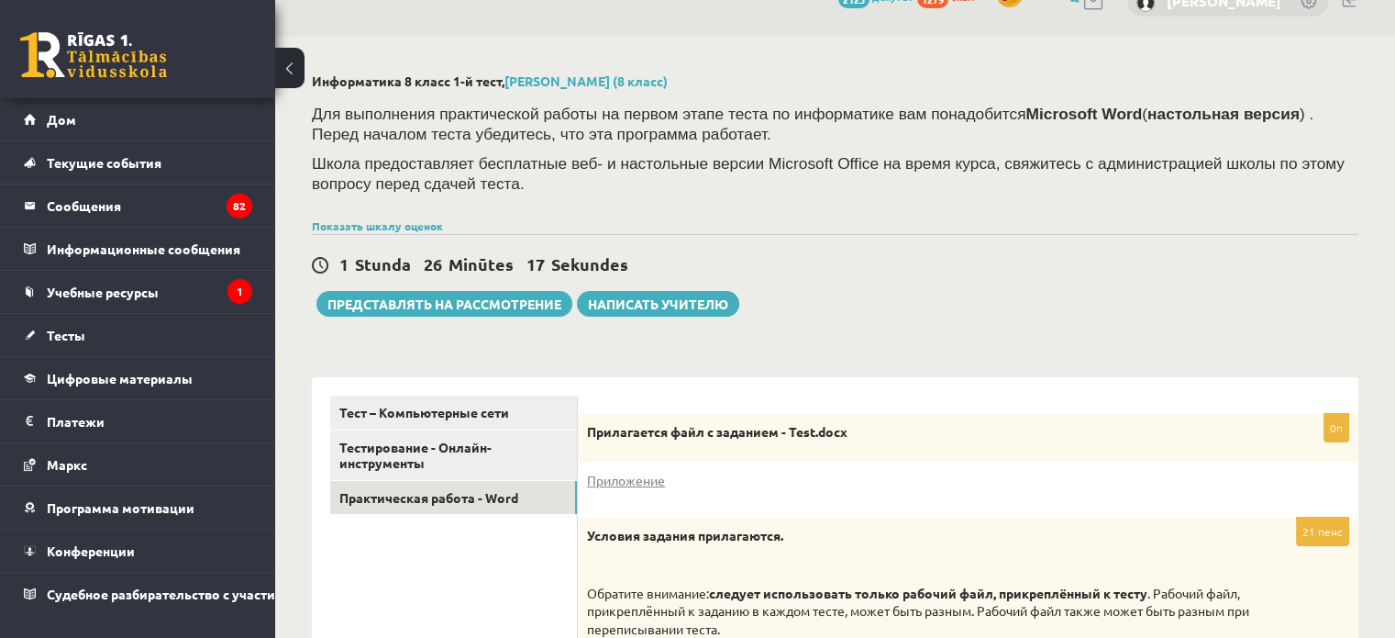
scroll to position [35, 0]
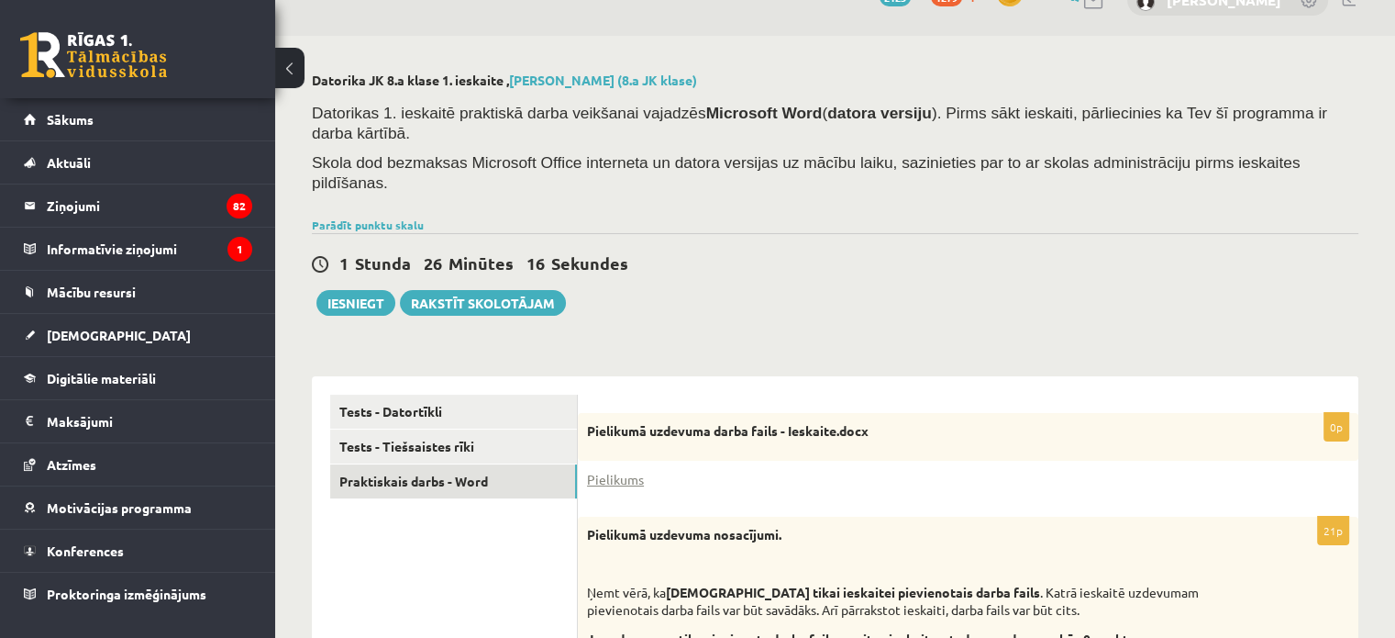
click at [929, 283] on div "**********" at bounding box center [835, 603] width 1120 height 1135
click at [387, 217] on link "Parādīt punktu skalu" at bounding box center [368, 224] width 112 height 15
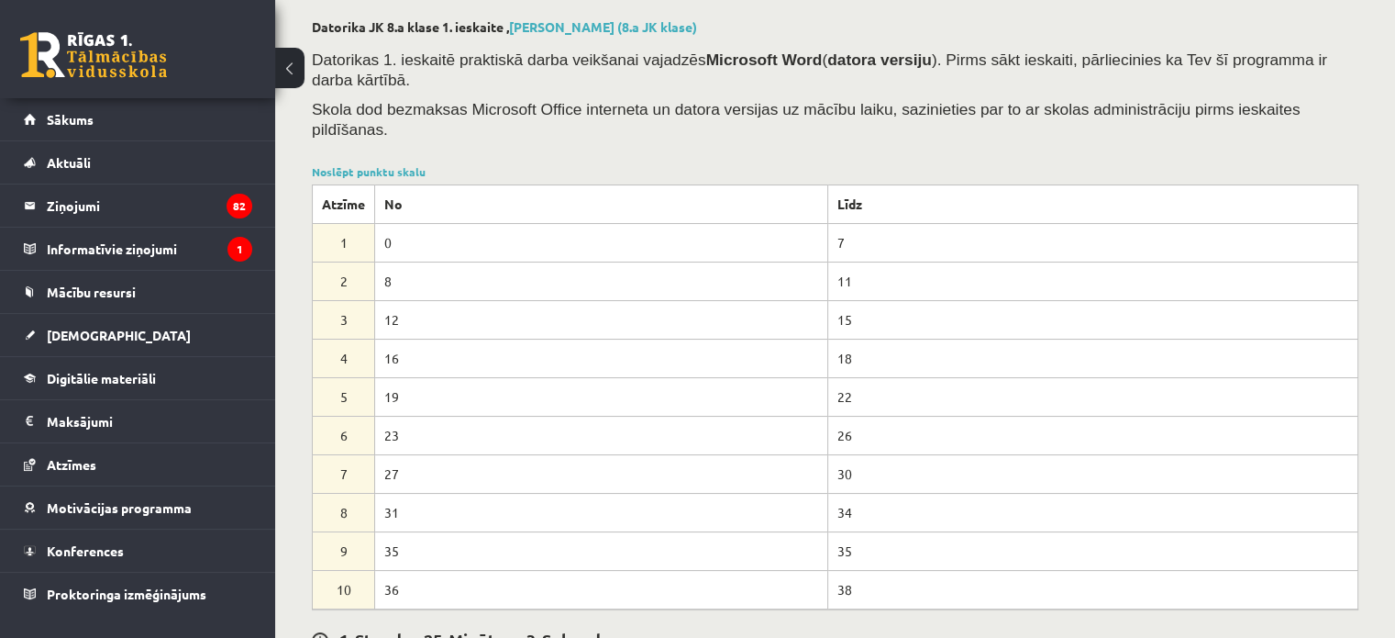
scroll to position [0, 0]
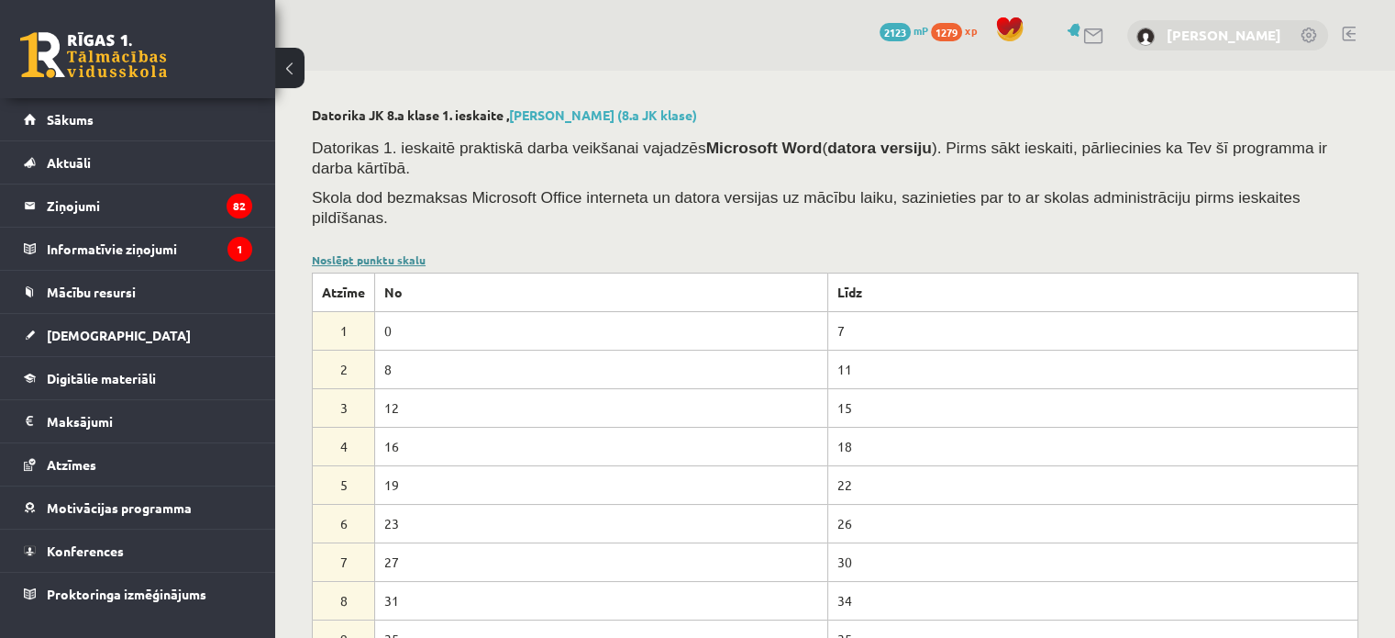
click at [374, 252] on link "Noslēpt punktu skalu" at bounding box center [369, 259] width 114 height 15
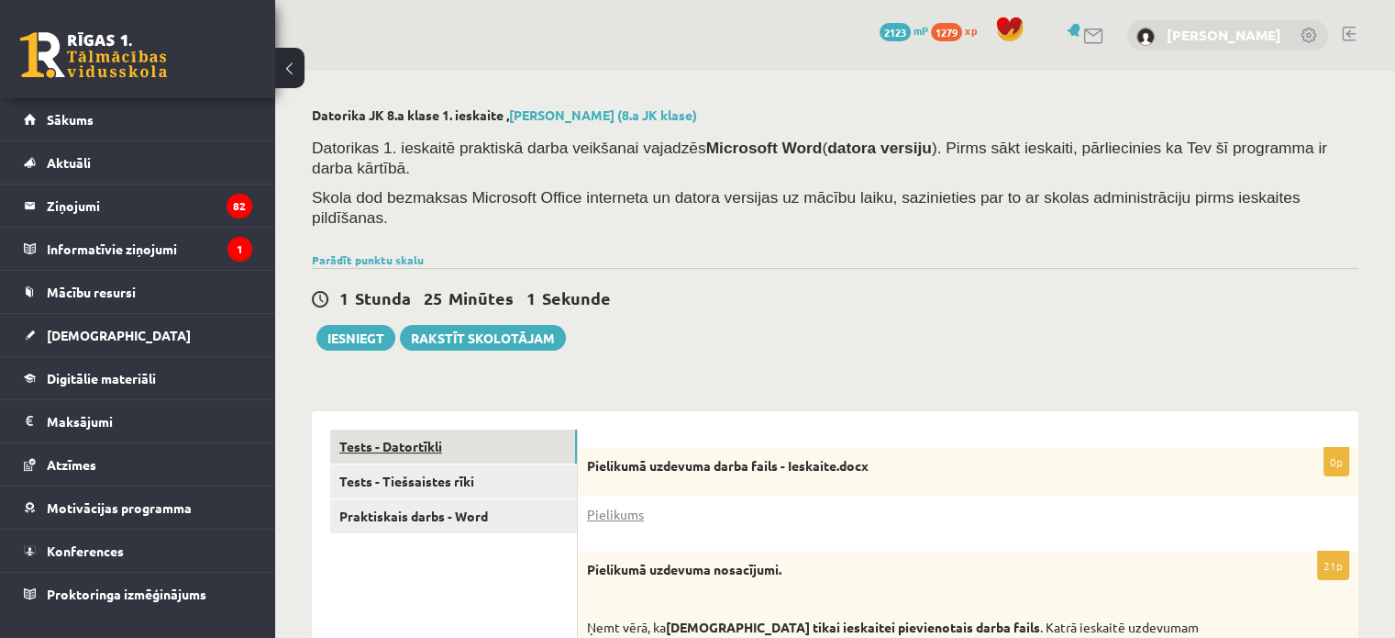
click at [462, 429] on link "Tests - Datortīkli" at bounding box center [453, 446] width 247 height 34
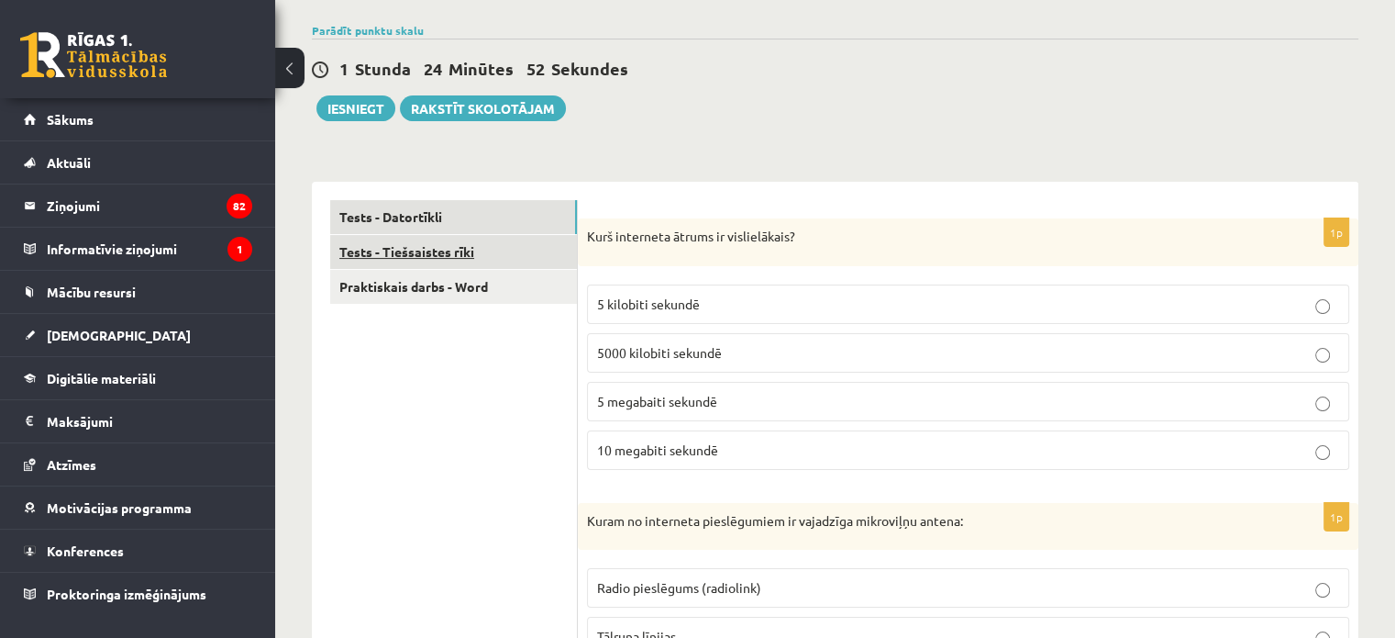
scroll to position [149, 0]
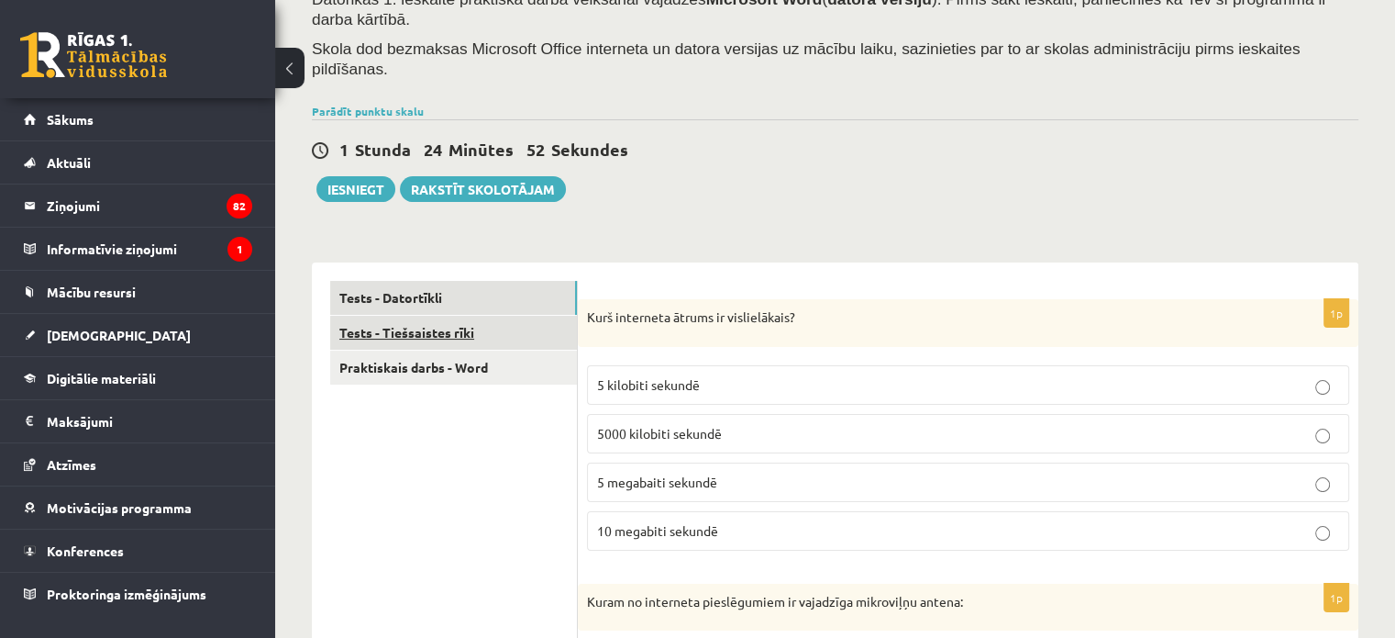
click at [415, 316] on link "Tests - Tiešsaistes rīki" at bounding box center [453, 333] width 247 height 34
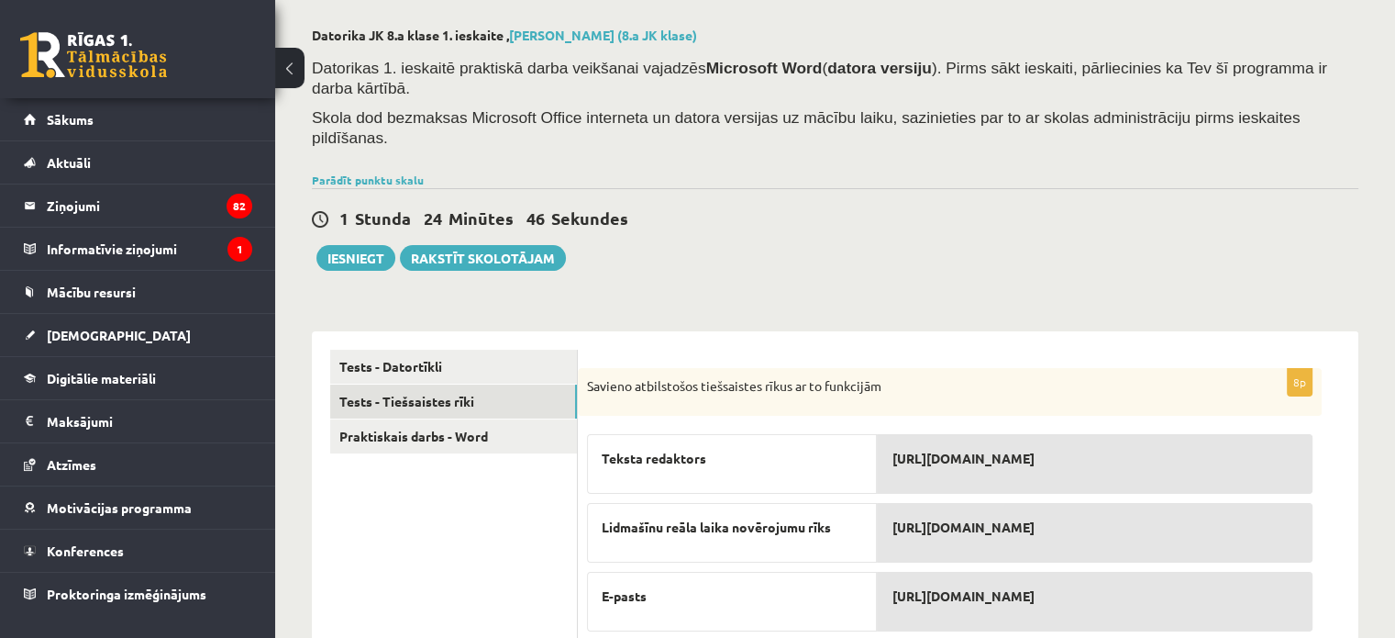
scroll to position [72, 0]
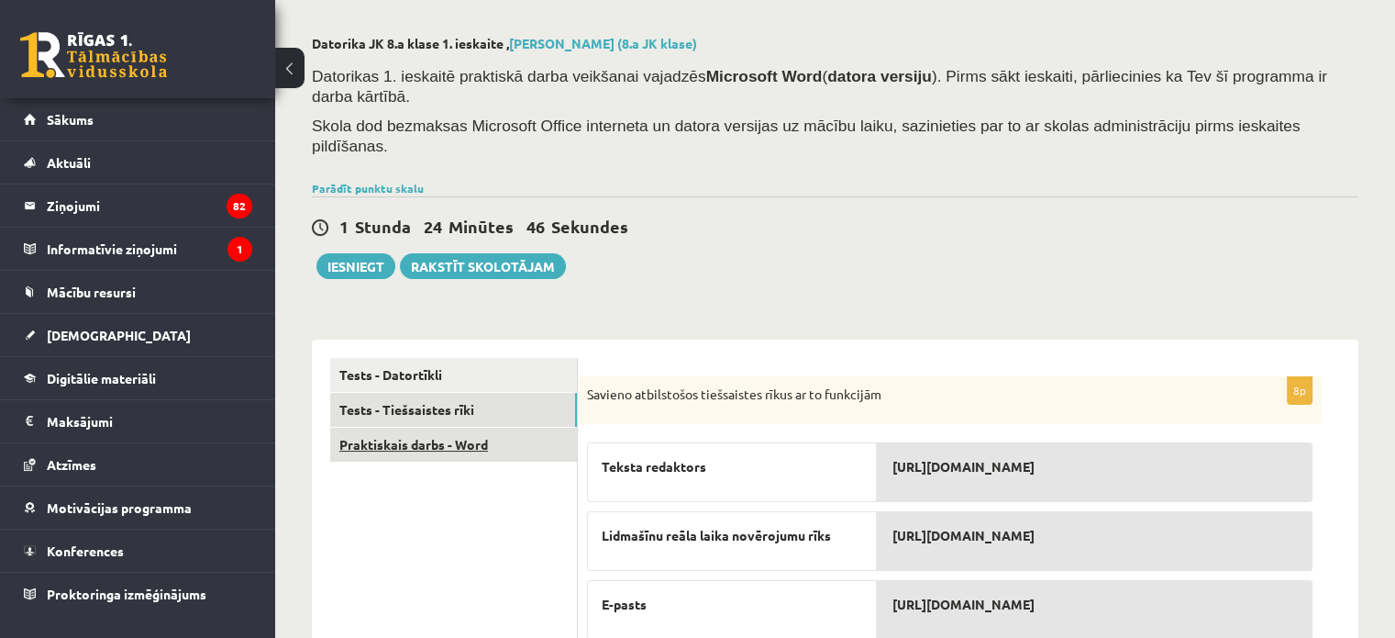
click at [447, 428] on link "Praktiskais darbs - Word" at bounding box center [453, 445] width 247 height 34
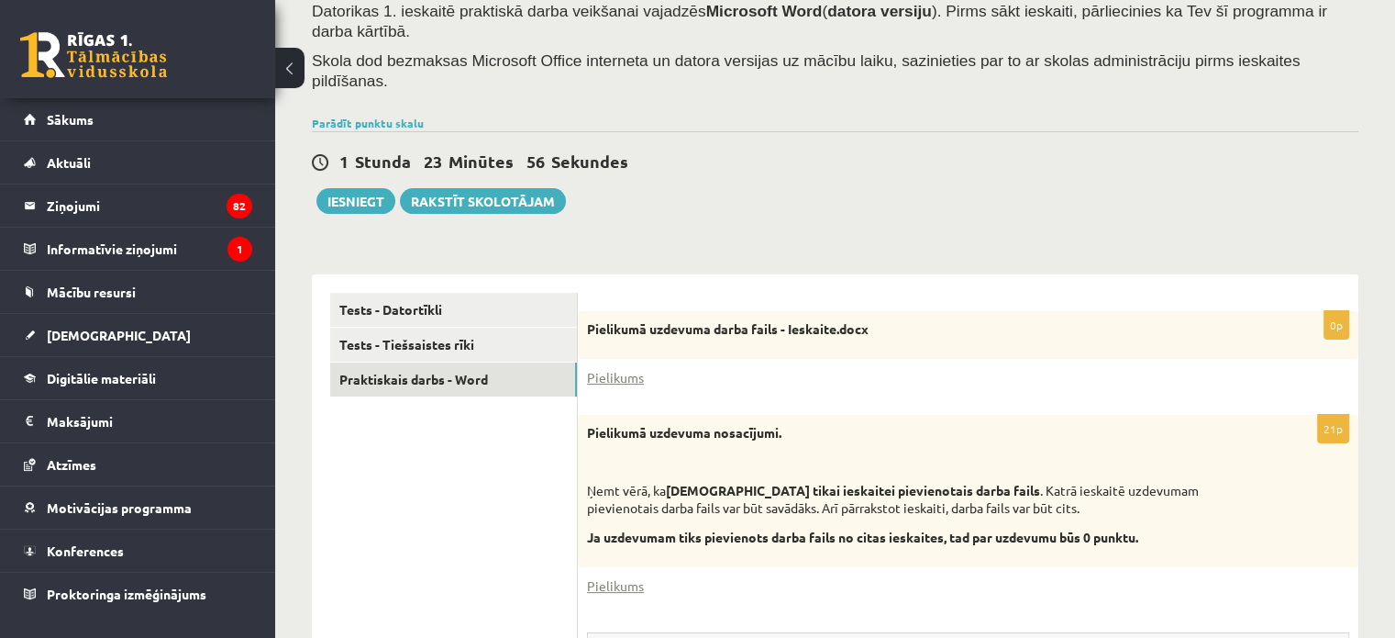
scroll to position [0, 0]
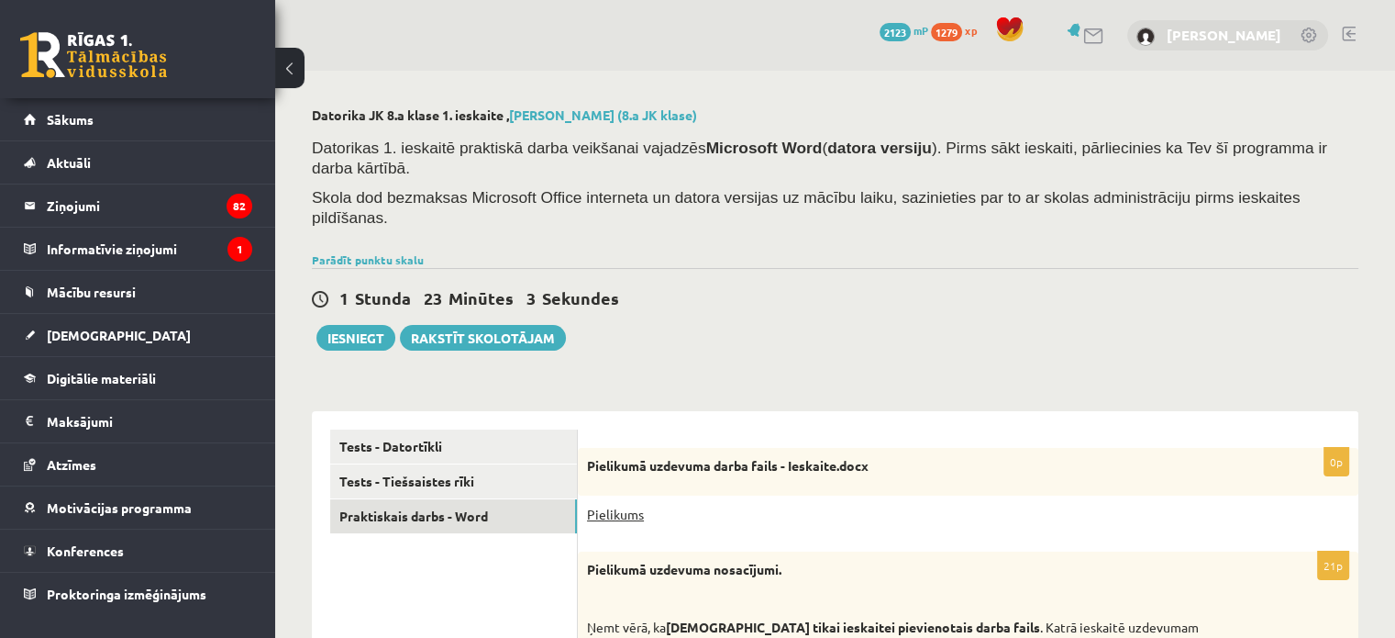
click at [613, 505] on link "Pielikums" at bounding box center [615, 514] width 57 height 19
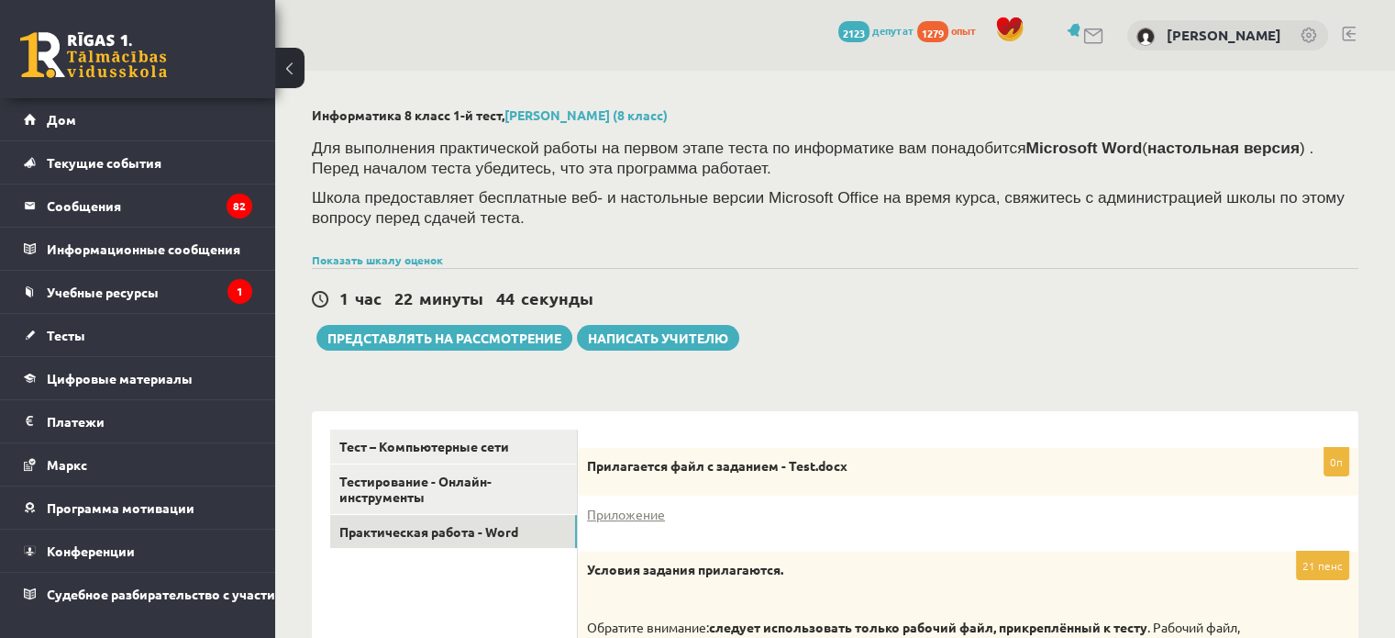
drag, startPoint x: 1257, startPoint y: 349, endPoint x: 1201, endPoint y: 351, distance: 56.0
click at [1255, 350] on div "1 час 22 минуты 44 секунды Тест сохранен! Представлять на рассмотрение Написать…" at bounding box center [835, 309] width 1047 height 83
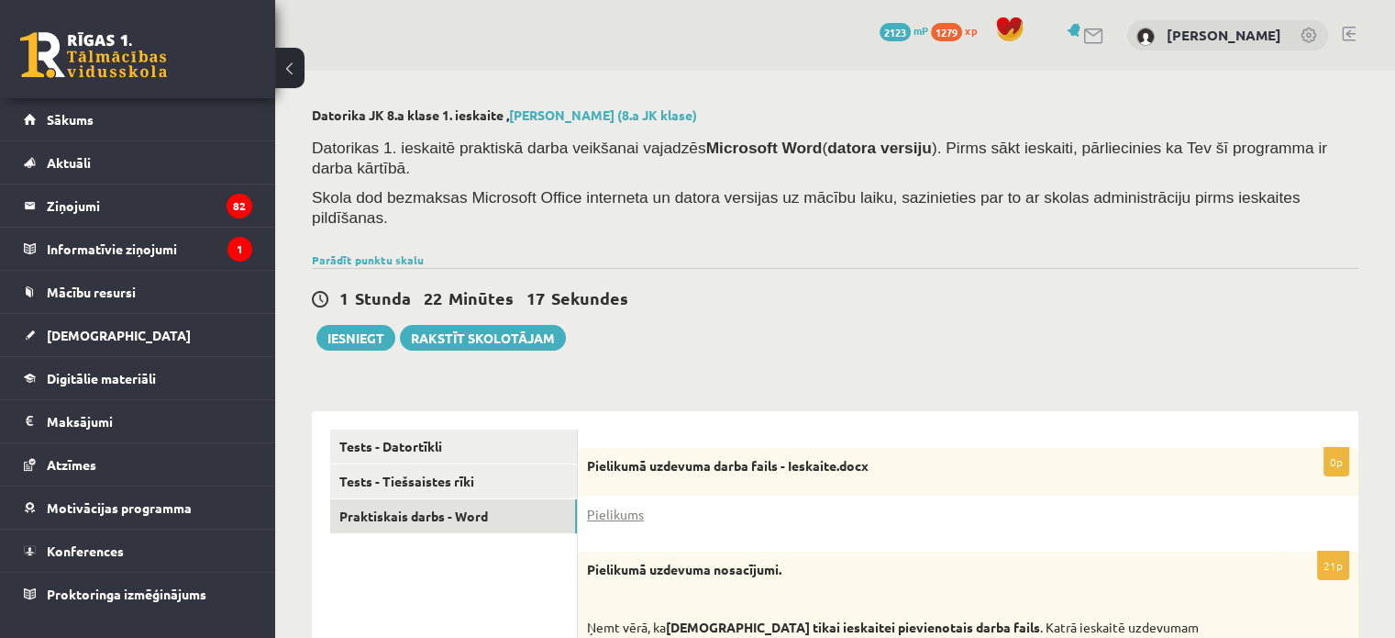
click at [870, 296] on div "1 Stunda 22 Minūtes 17 Sekundes Ieskaite saglabāta! Iesniegt Rakstīt skolotājam" at bounding box center [835, 309] width 1047 height 83
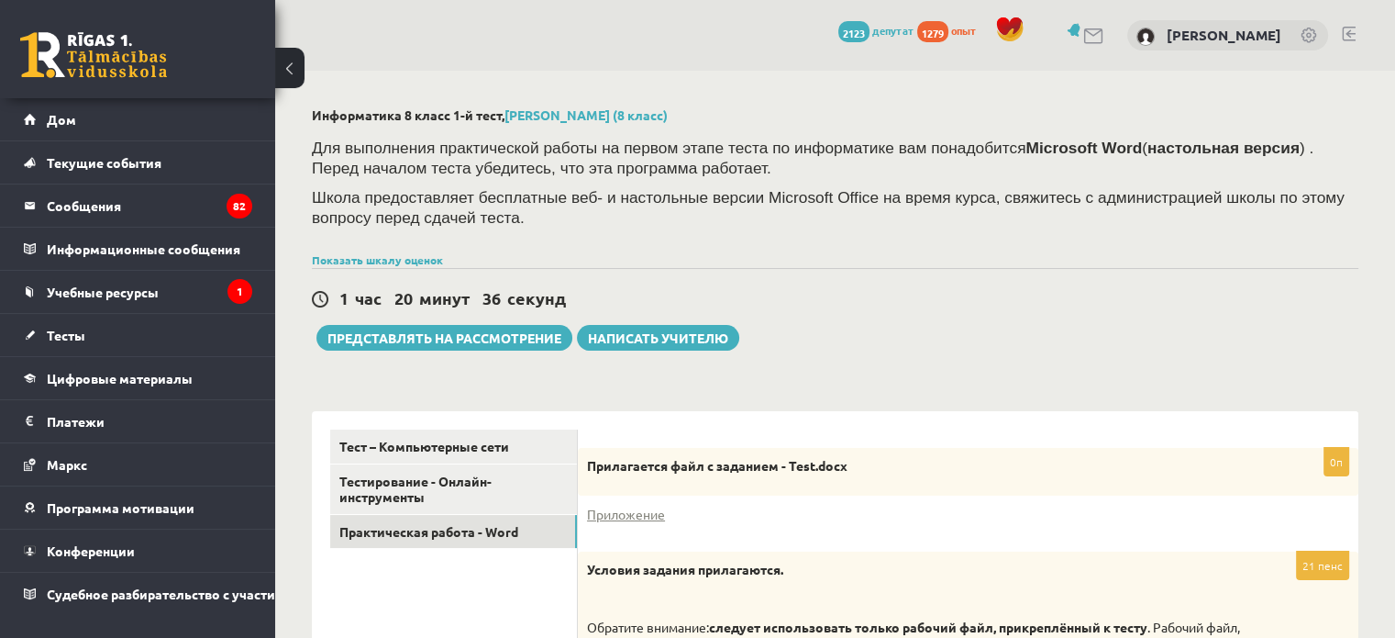
click at [1142, 328] on div "1 час 20 минут 36 секунд Тест сохранен! Представлять на рассмотрение Написать у…" at bounding box center [835, 309] width 1047 height 83
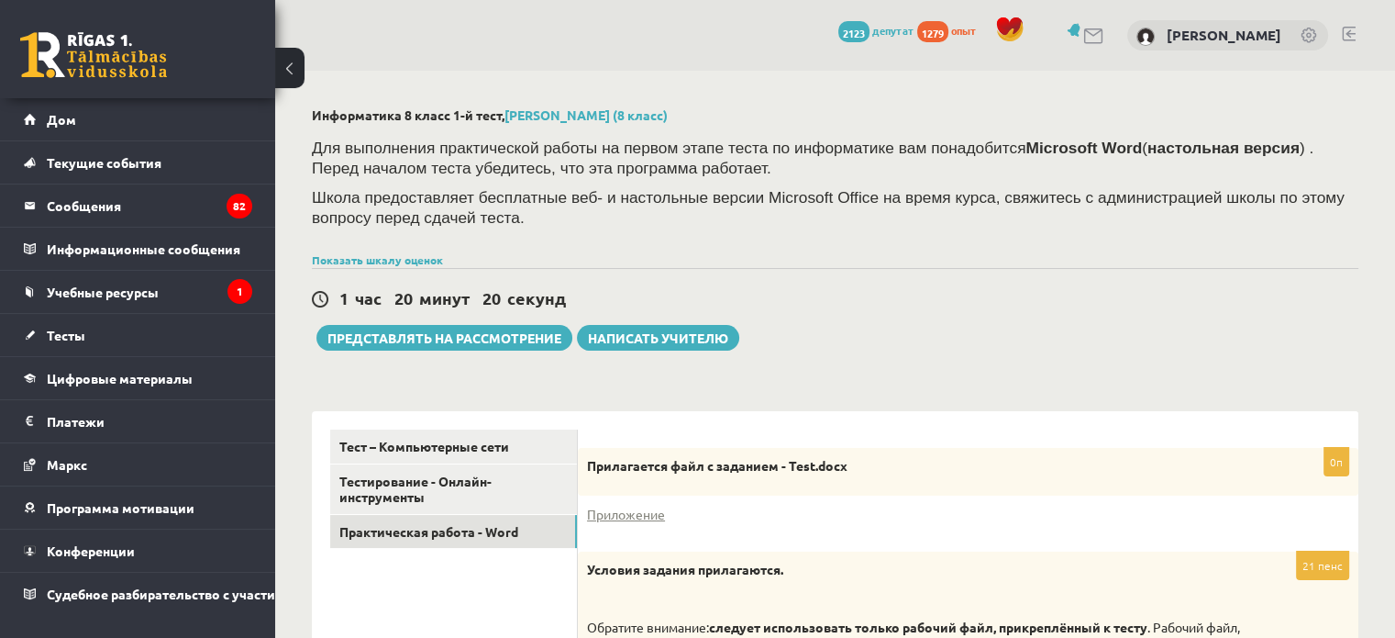
click at [1004, 287] on div "1 час 20 минут 20 секунд" at bounding box center [835, 299] width 1047 height 24
click at [1000, 287] on div "1 Stunda 20 Minūtes 14 Sekundes" at bounding box center [835, 299] width 1047 height 24
click at [1211, 310] on div "1 час 13 минут 3 секунды" at bounding box center [835, 299] width 1047 height 24
click at [1304, 41] on link at bounding box center [1310, 37] width 18 height 18
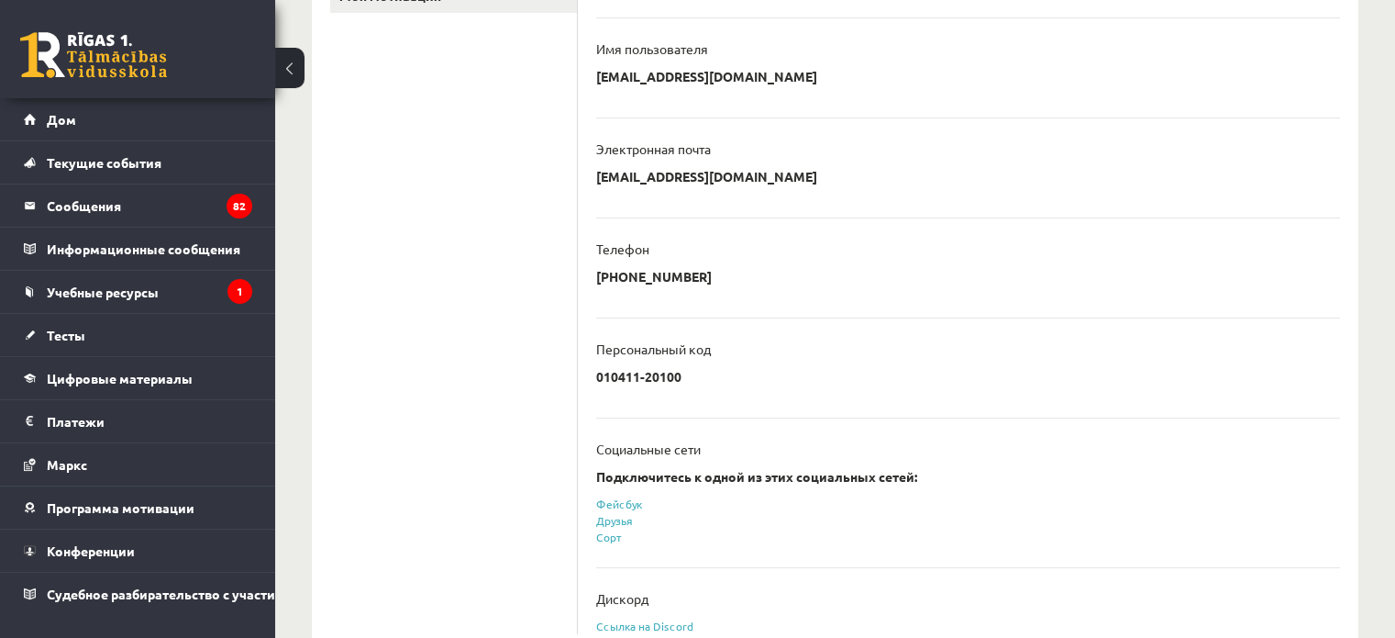
scroll to position [421, 0]
click at [143, 117] on link "Дом" at bounding box center [138, 119] width 228 height 42
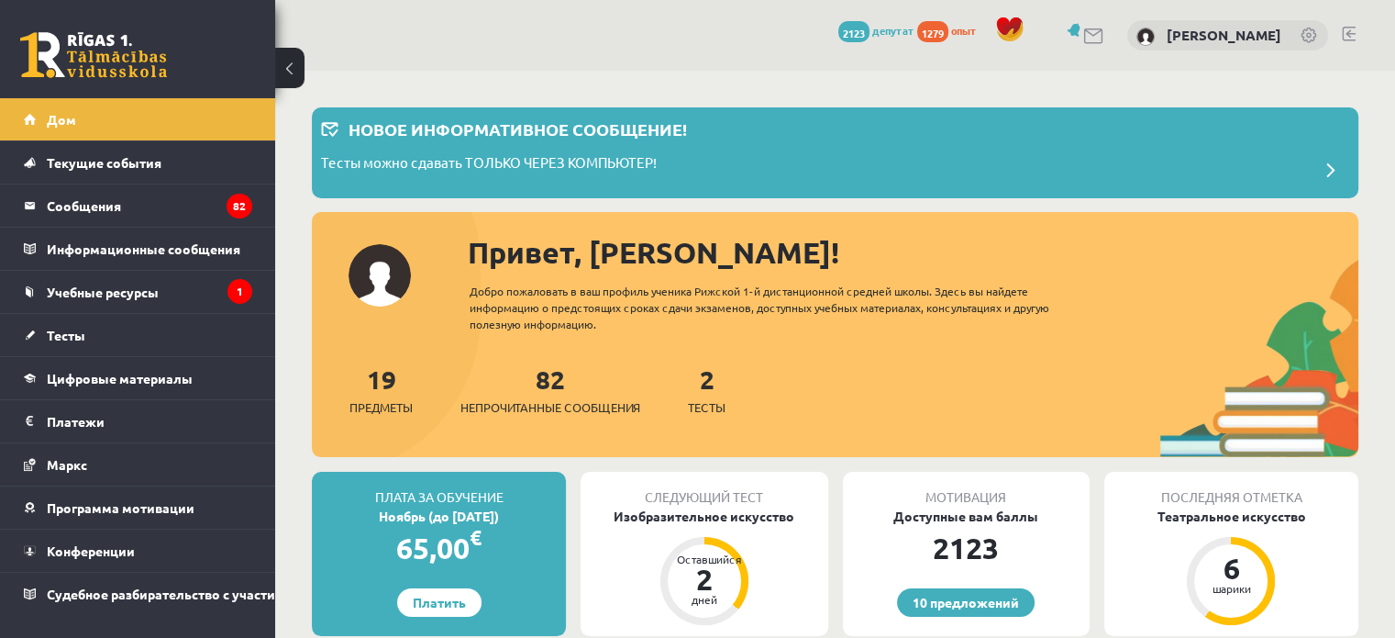
click at [1351, 31] on link at bounding box center [1349, 34] width 14 height 15
